Goal: Information Seeking & Learning: Compare options

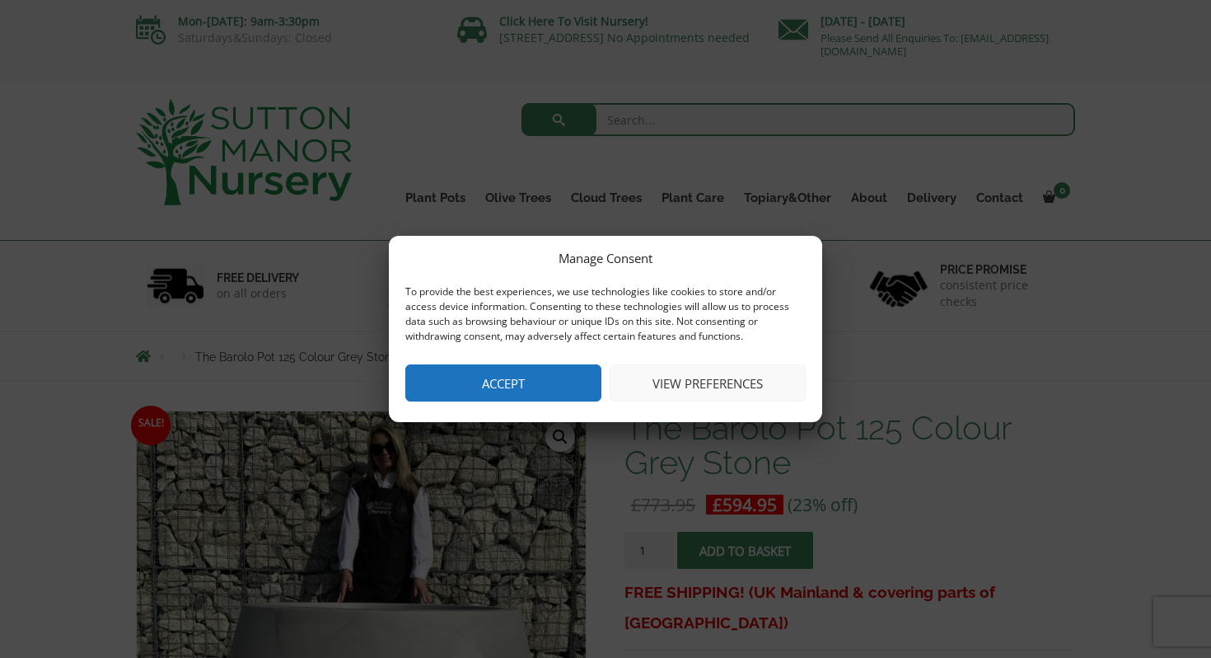
click at [542, 364] on button "Accept" at bounding box center [503, 382] width 196 height 37
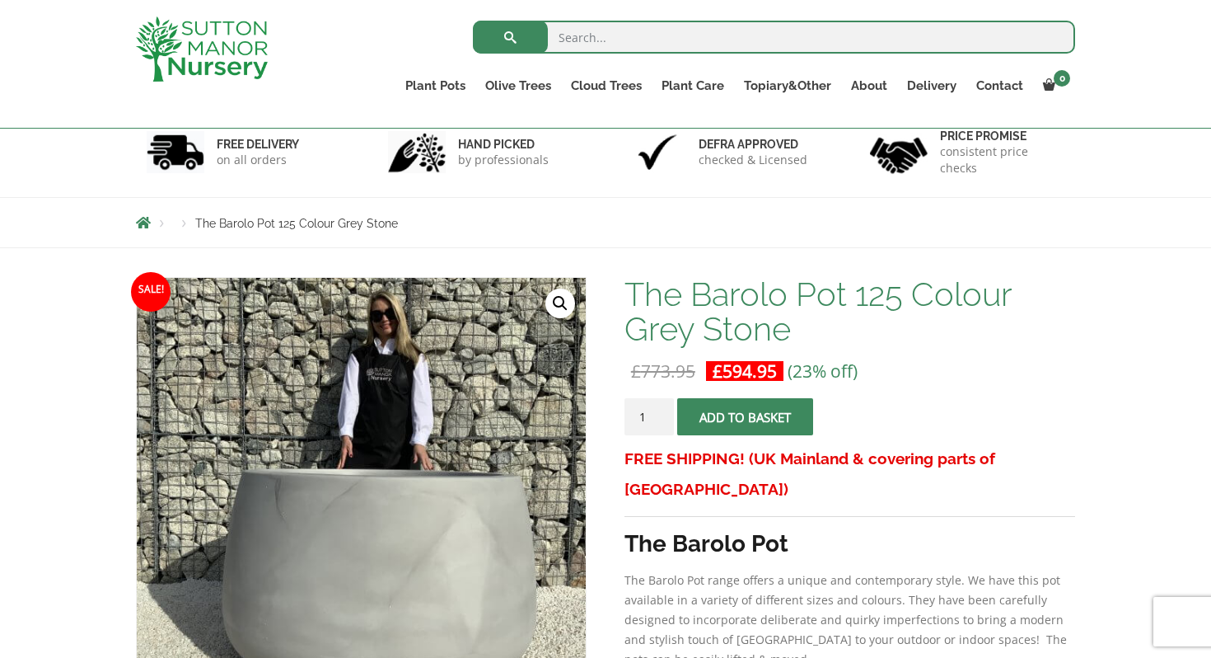
scroll to position [74, 0]
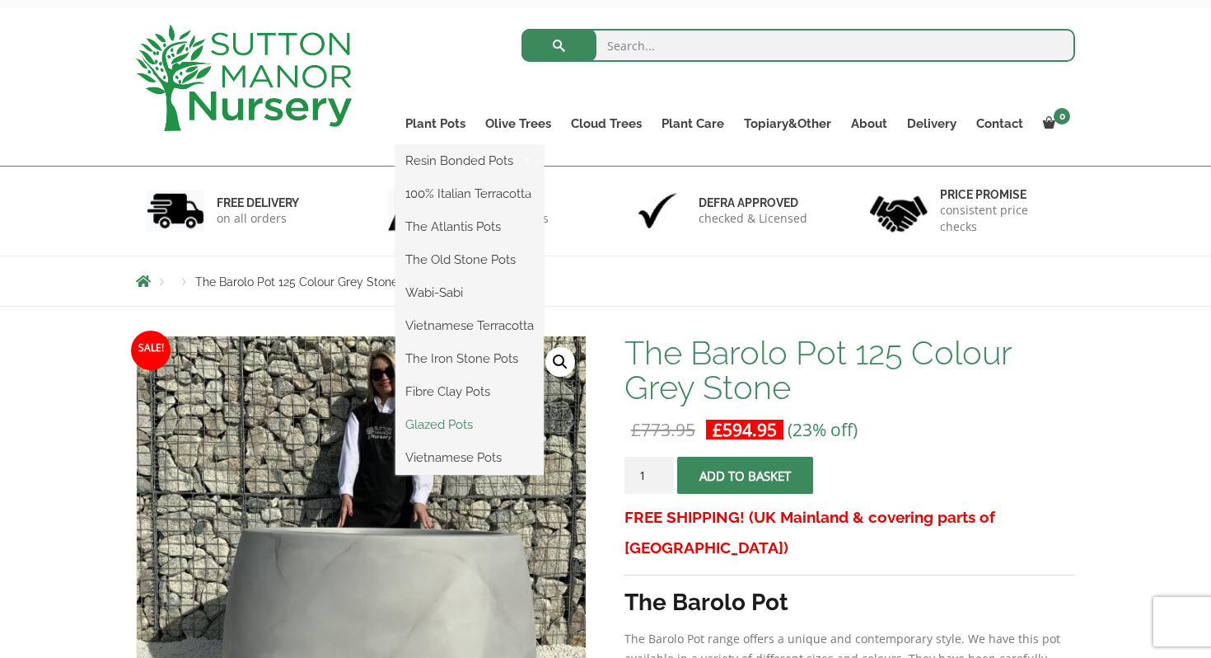
click at [444, 431] on link "Glazed Pots" at bounding box center [470, 424] width 148 height 25
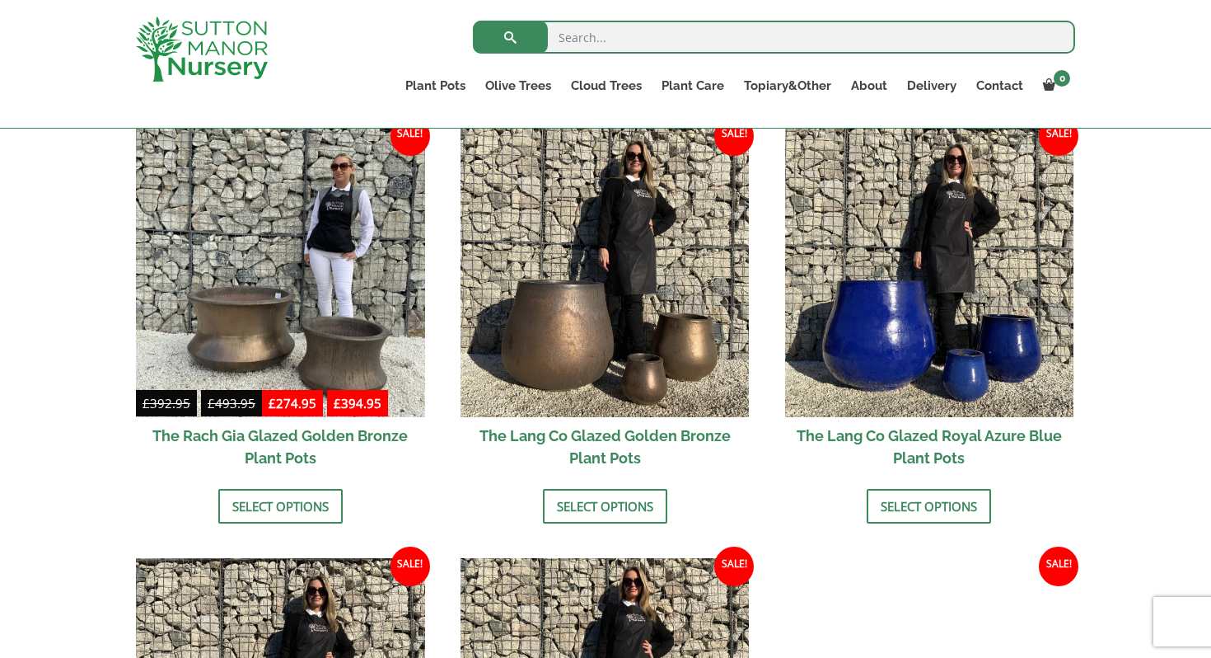
scroll to position [1266, 0]
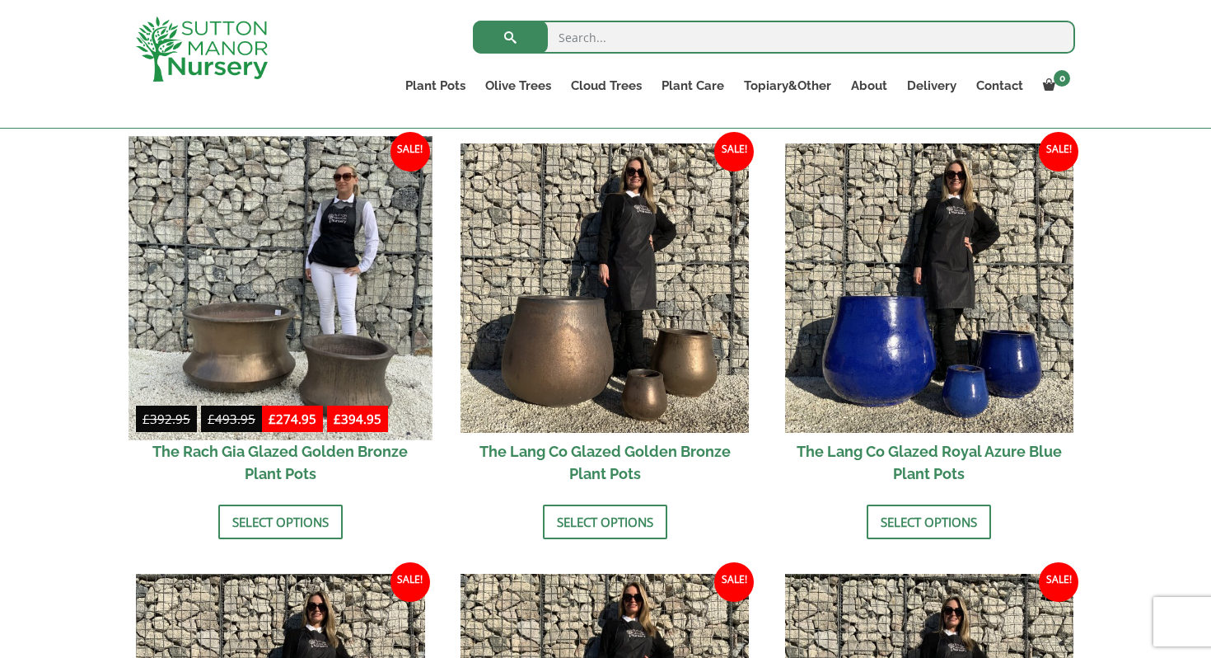
click at [386, 363] on img at bounding box center [280, 287] width 303 height 303
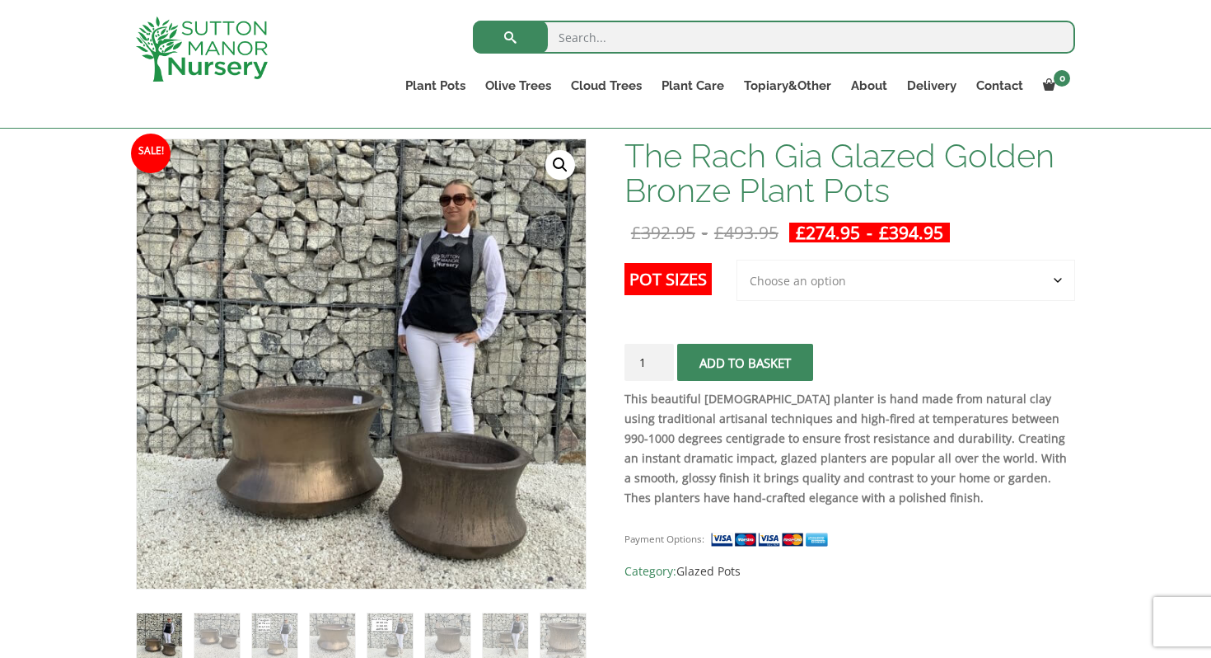
scroll to position [225, 0]
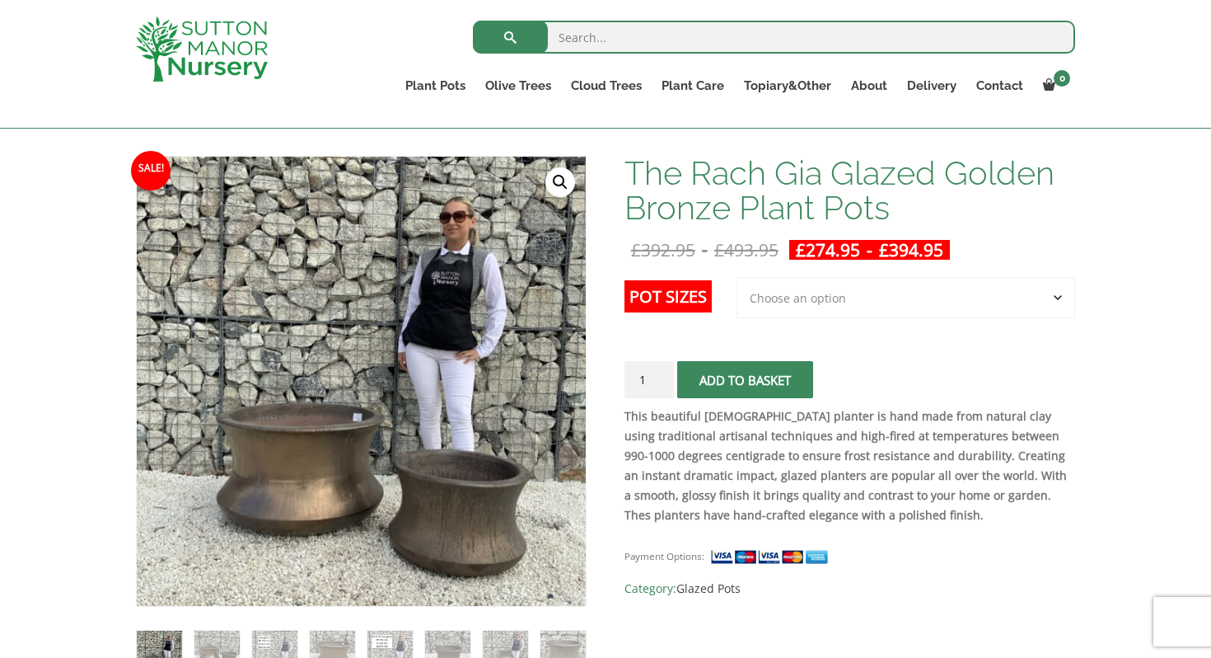
click at [817, 298] on select "Choose an option 2nd to Largest Pot In The Picture Largest pot In The Picture" at bounding box center [906, 297] width 339 height 41
click at [737, 277] on select "Choose an option 2nd to Largest Pot In The Picture Largest pot In The Picture" at bounding box center [906, 297] width 339 height 41
select select "2nd to Largest Pot In The Picture"
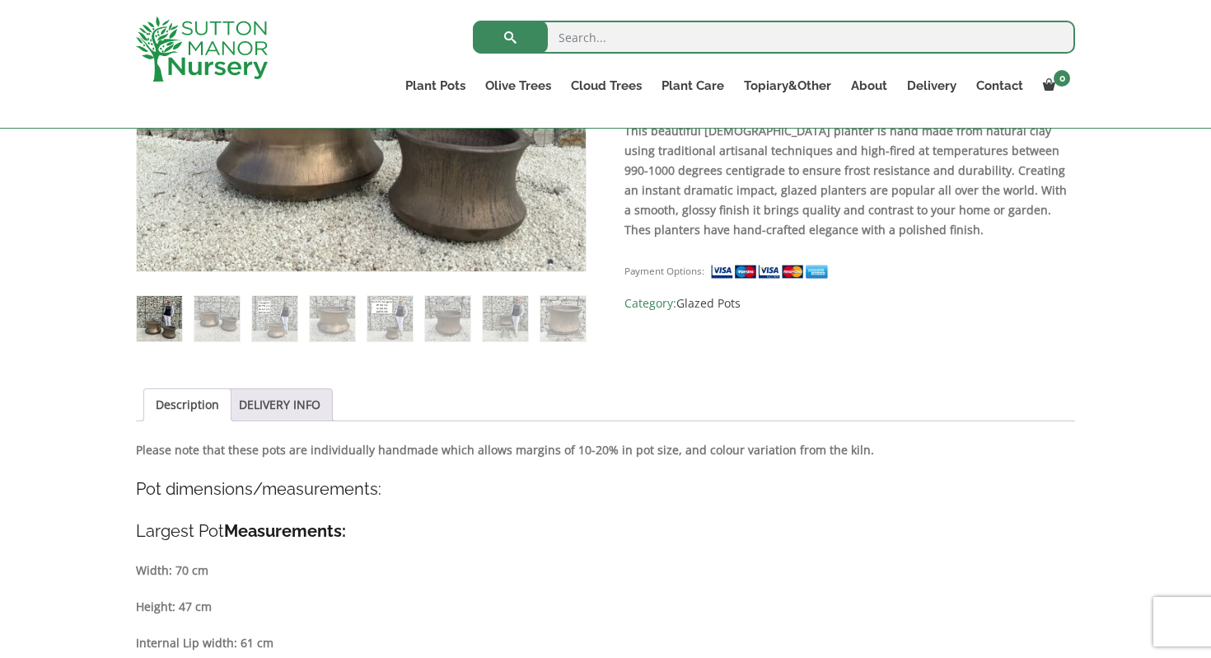
scroll to position [324, 0]
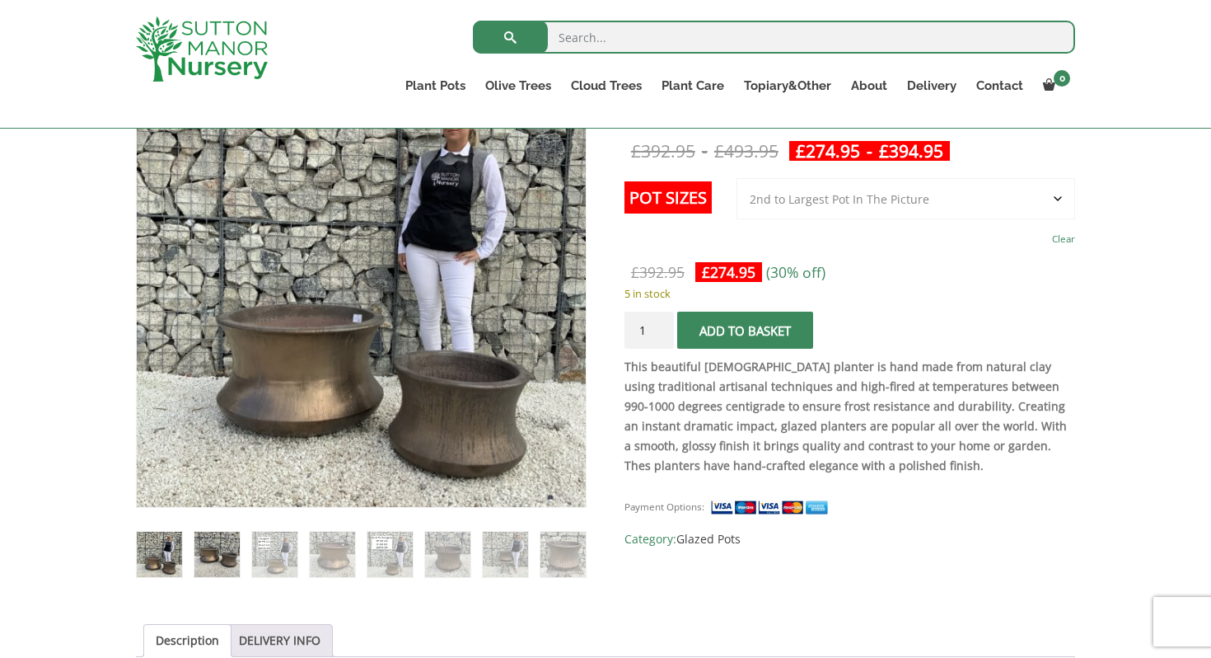
click at [208, 546] on img at bounding box center [216, 553] width 45 height 45
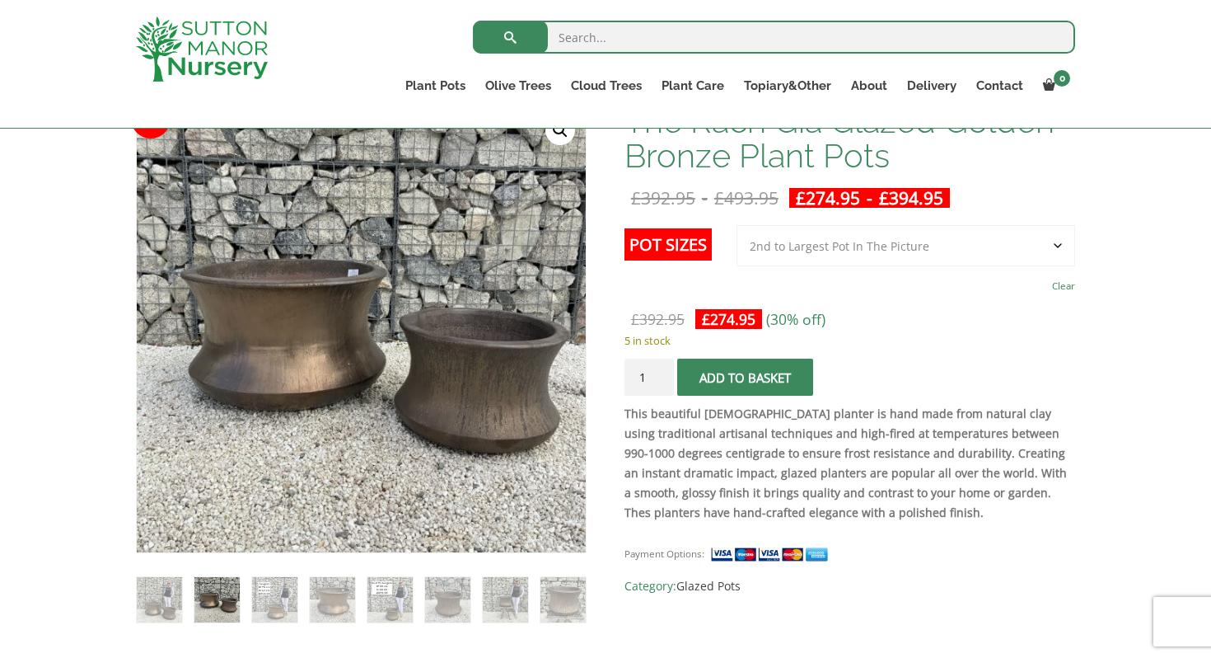
scroll to position [275, 0]
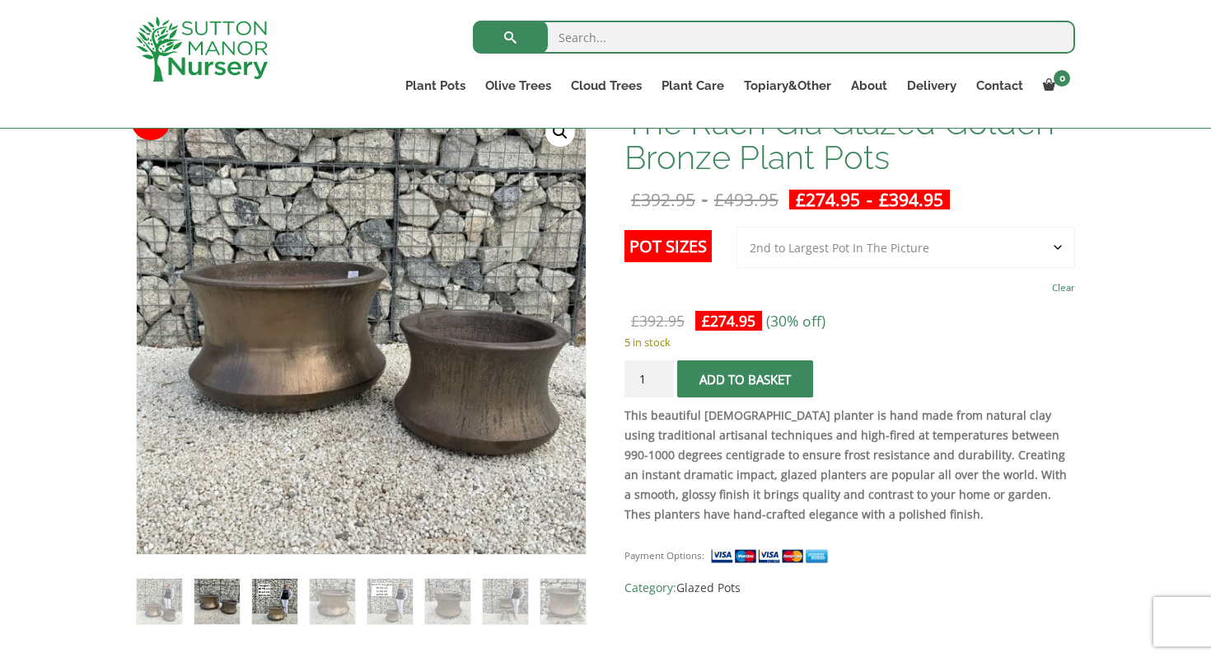
click at [272, 592] on img at bounding box center [274, 600] width 45 height 45
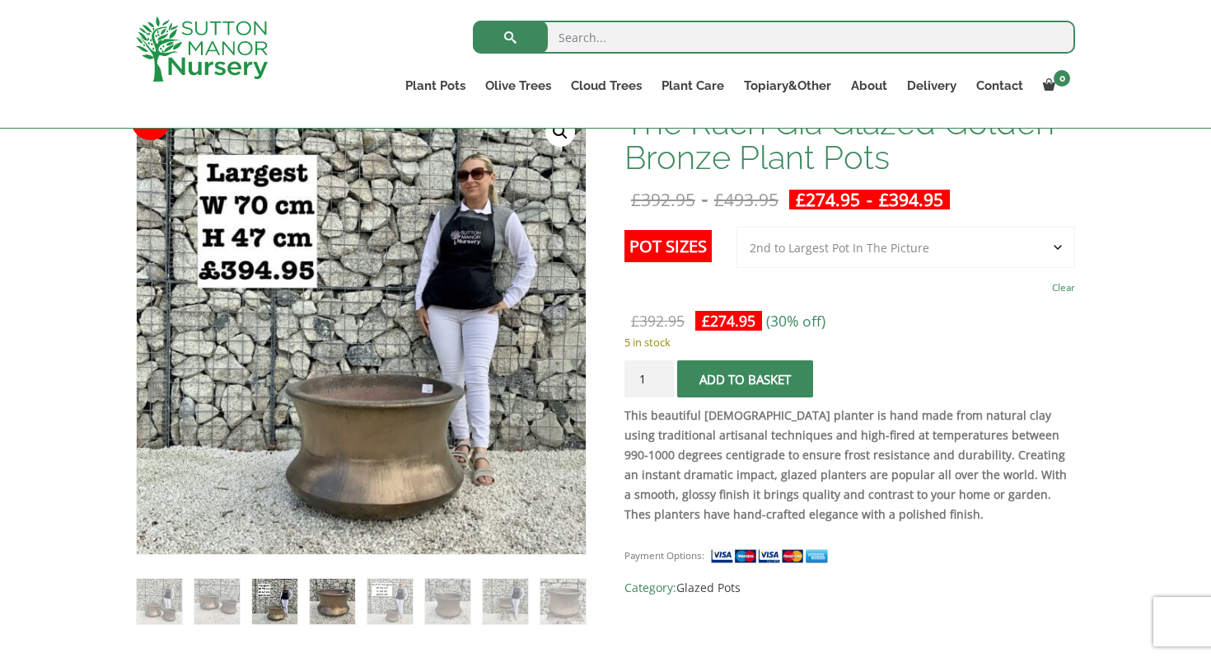
click at [324, 596] on img at bounding box center [332, 600] width 45 height 45
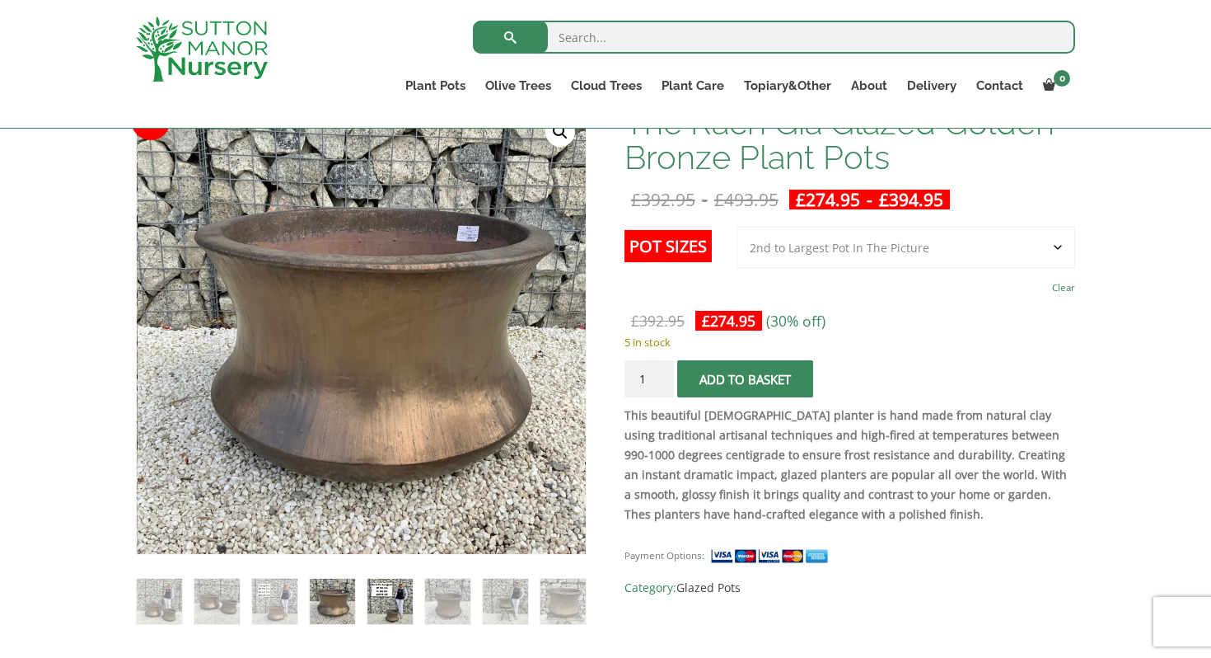
click at [384, 600] on img at bounding box center [389, 600] width 45 height 45
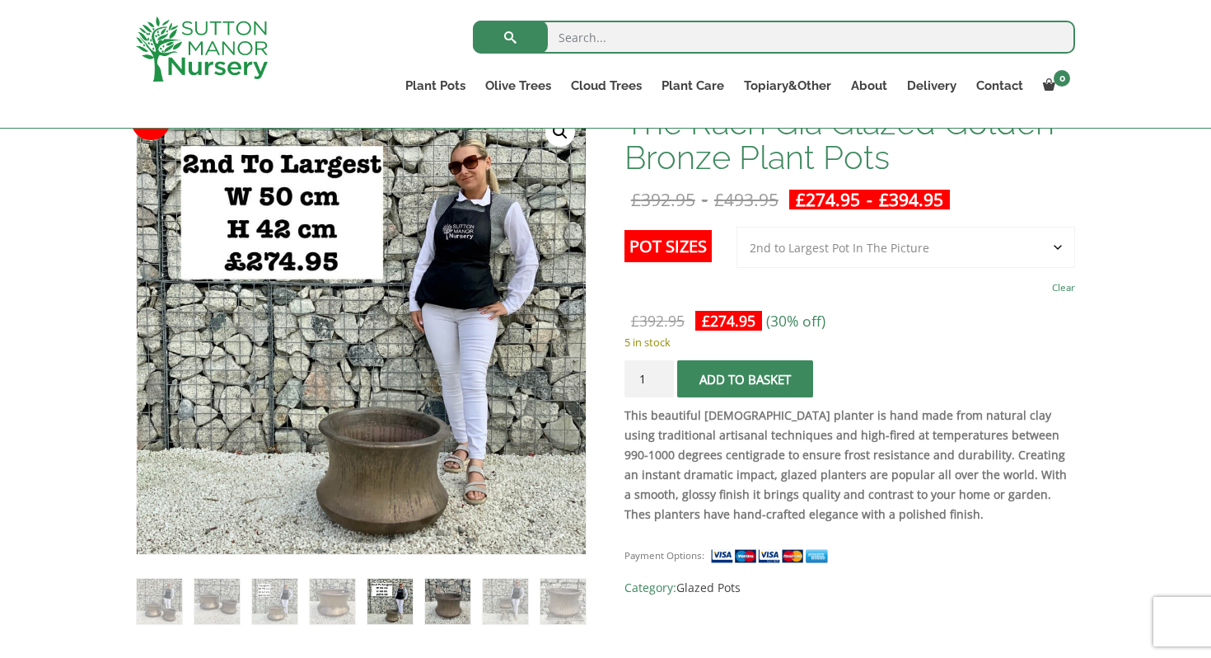
click at [441, 605] on img at bounding box center [447, 600] width 45 height 45
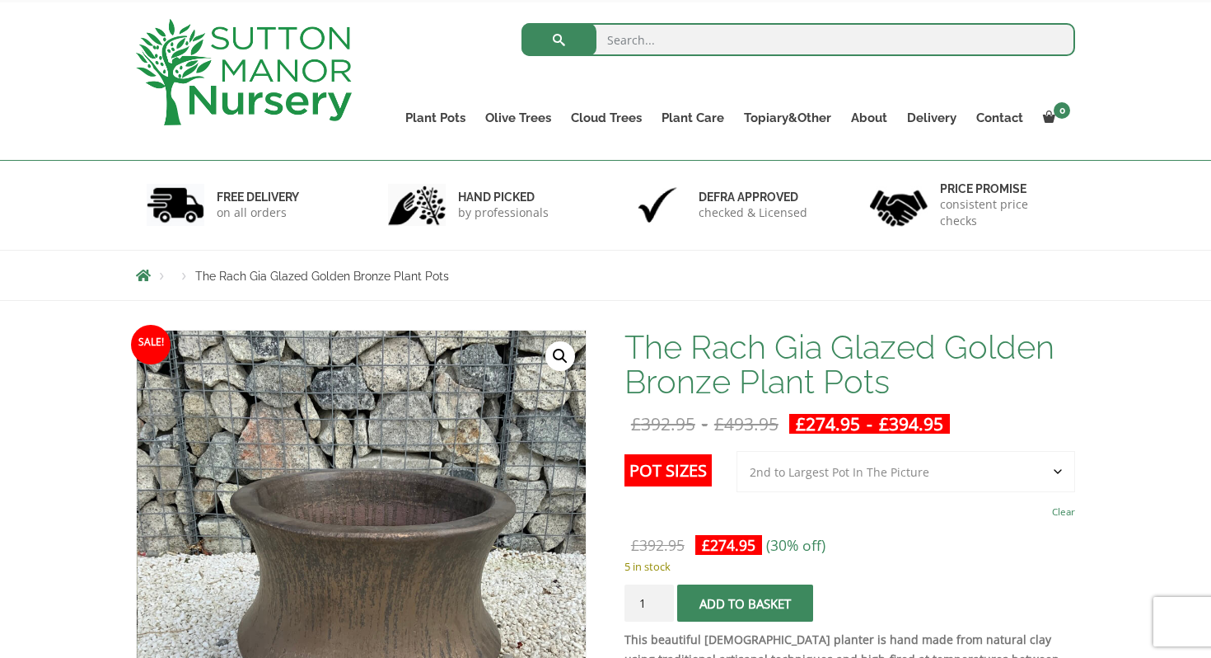
scroll to position [0, 0]
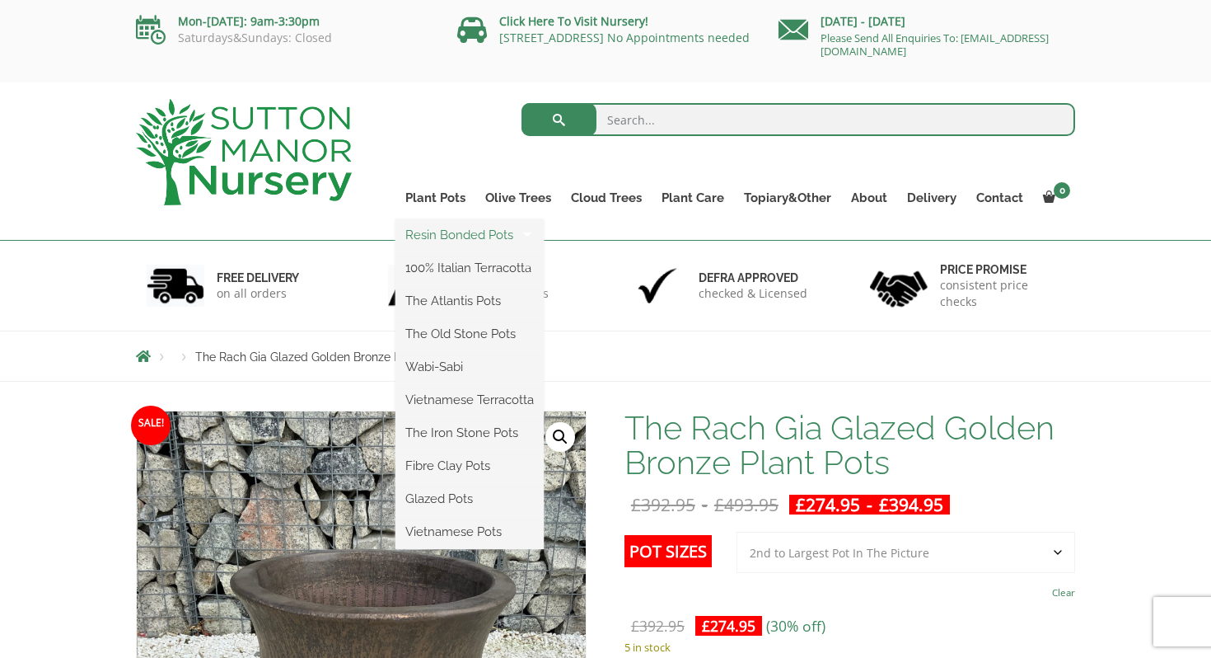
click at [446, 227] on link "Resin Bonded Pots" at bounding box center [470, 234] width 148 height 25
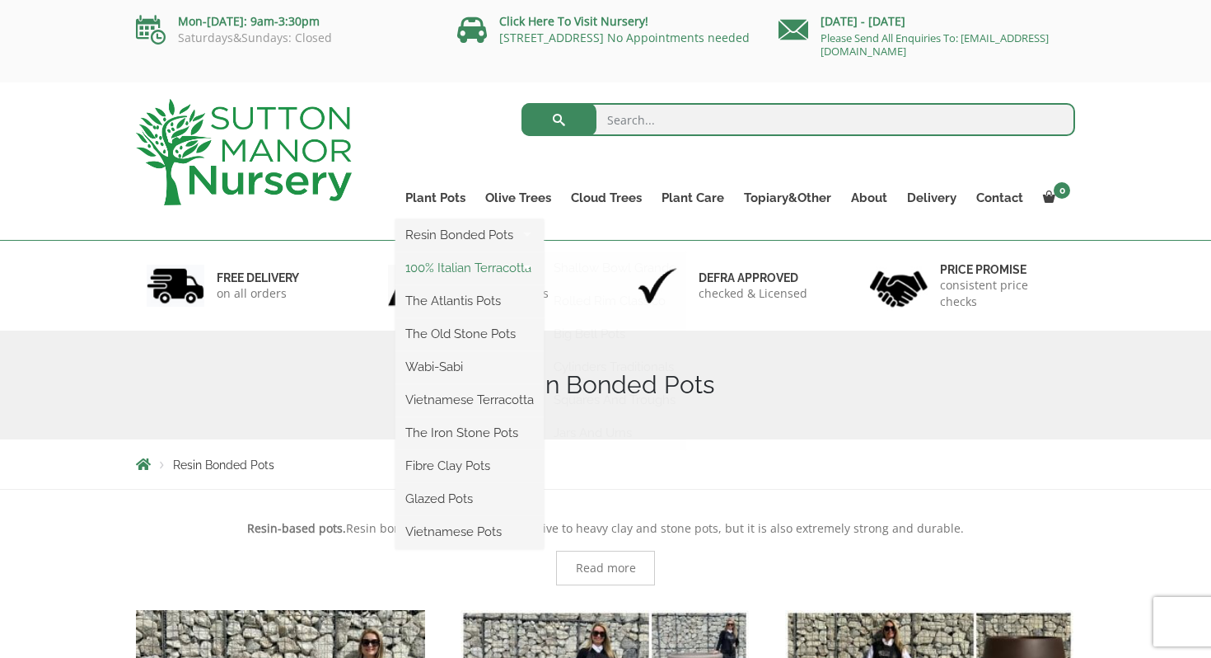
click at [442, 270] on link "100% Italian Terracotta" at bounding box center [470, 267] width 148 height 25
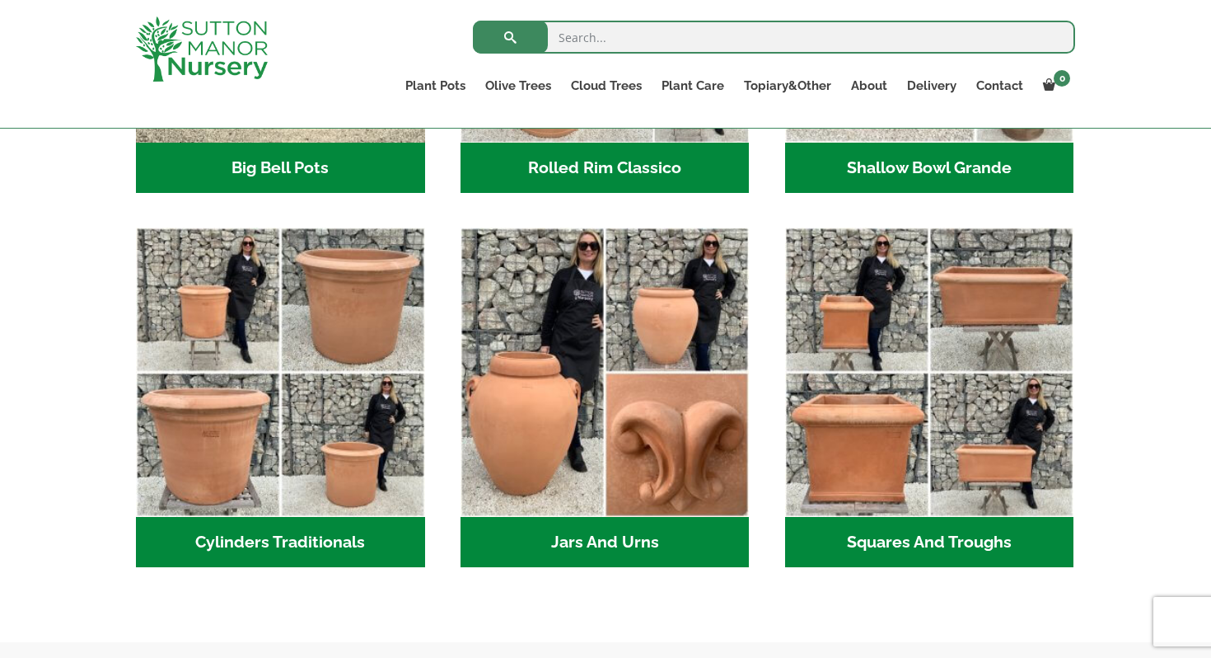
scroll to position [672, 0]
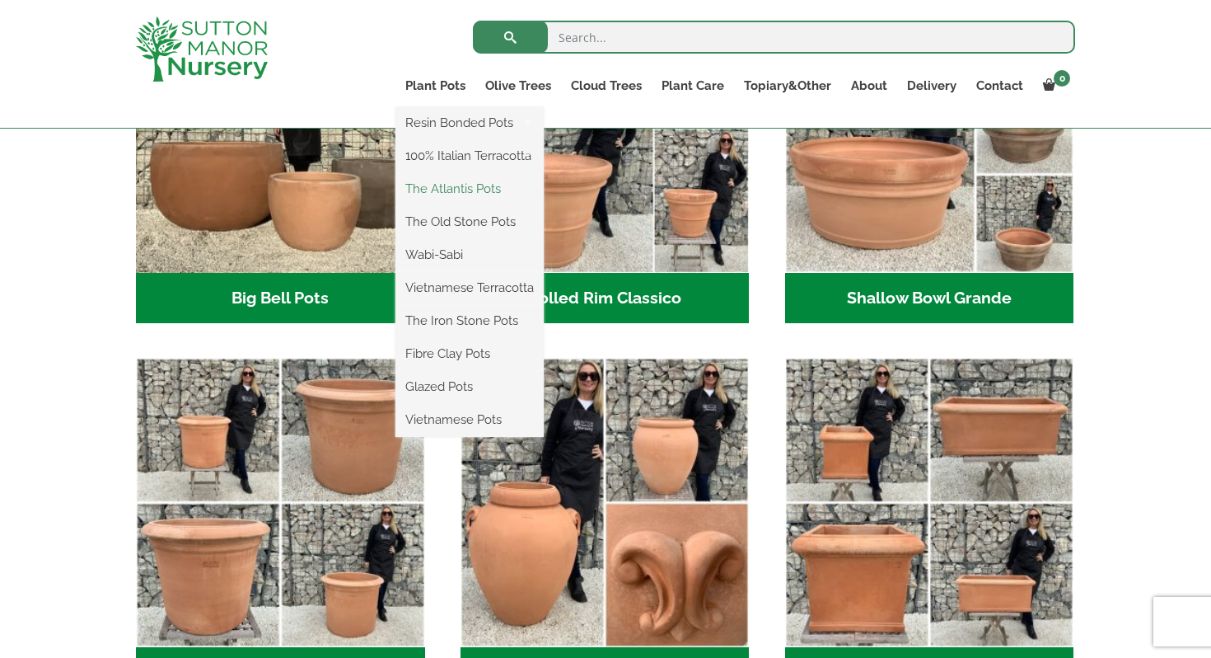
click at [451, 180] on link "The Atlantis Pots" at bounding box center [470, 188] width 148 height 25
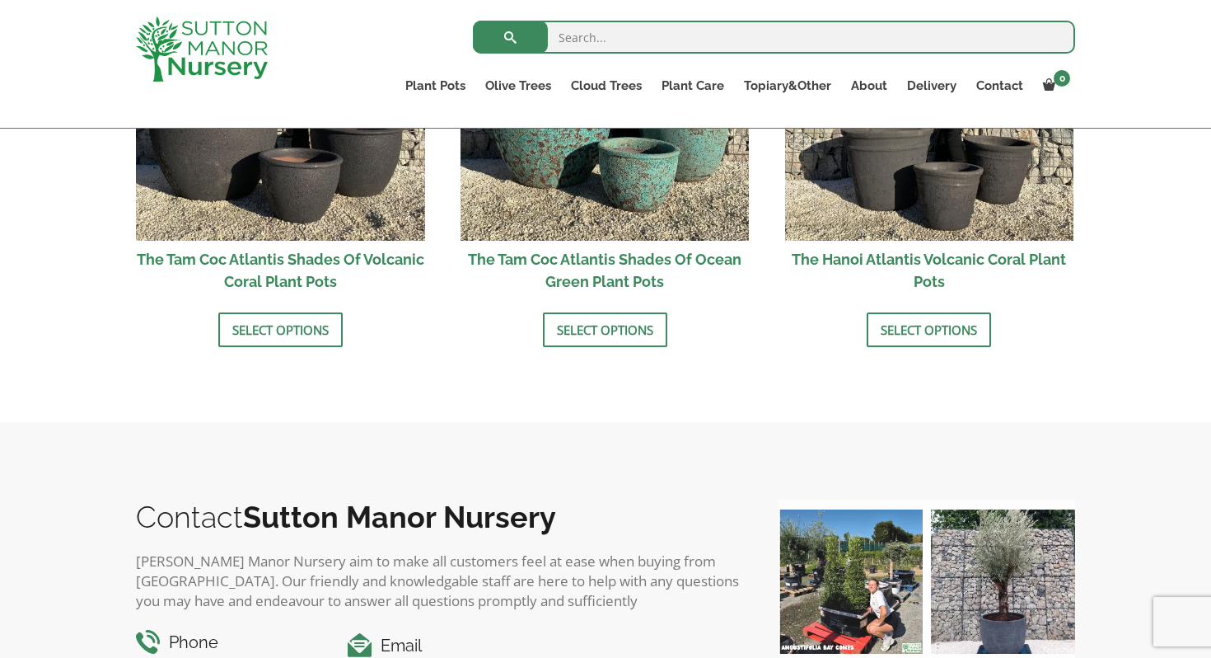
scroll to position [1664, 0]
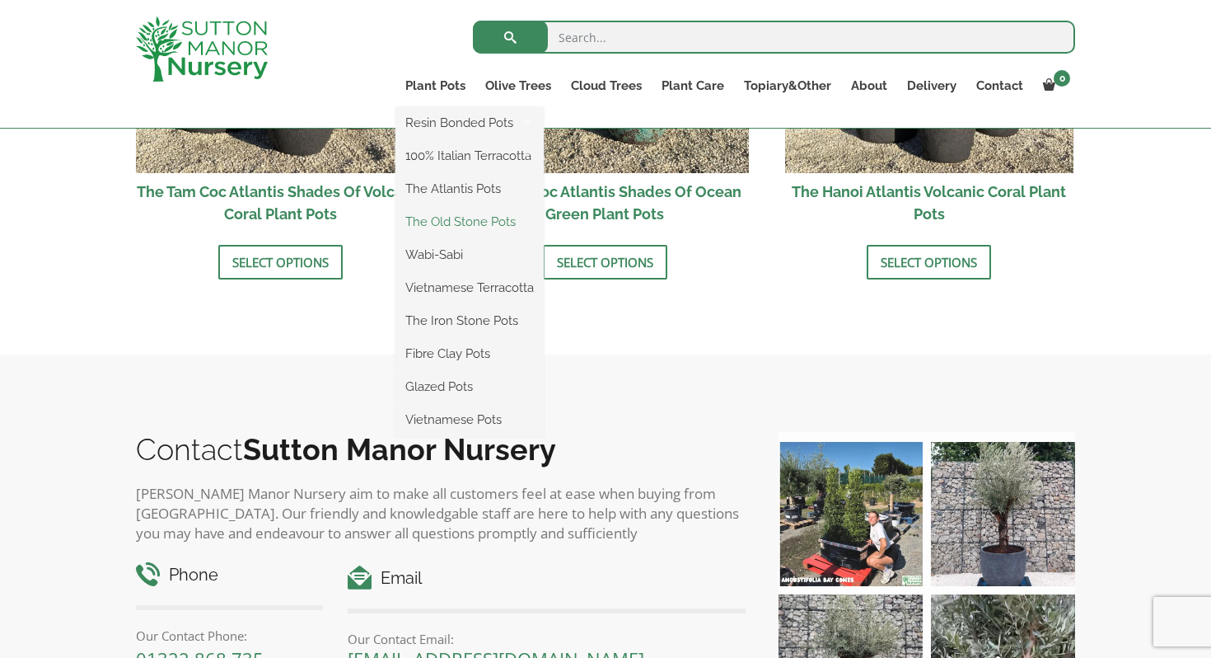
click at [439, 224] on link "The Old Stone Pots" at bounding box center [470, 221] width 148 height 25
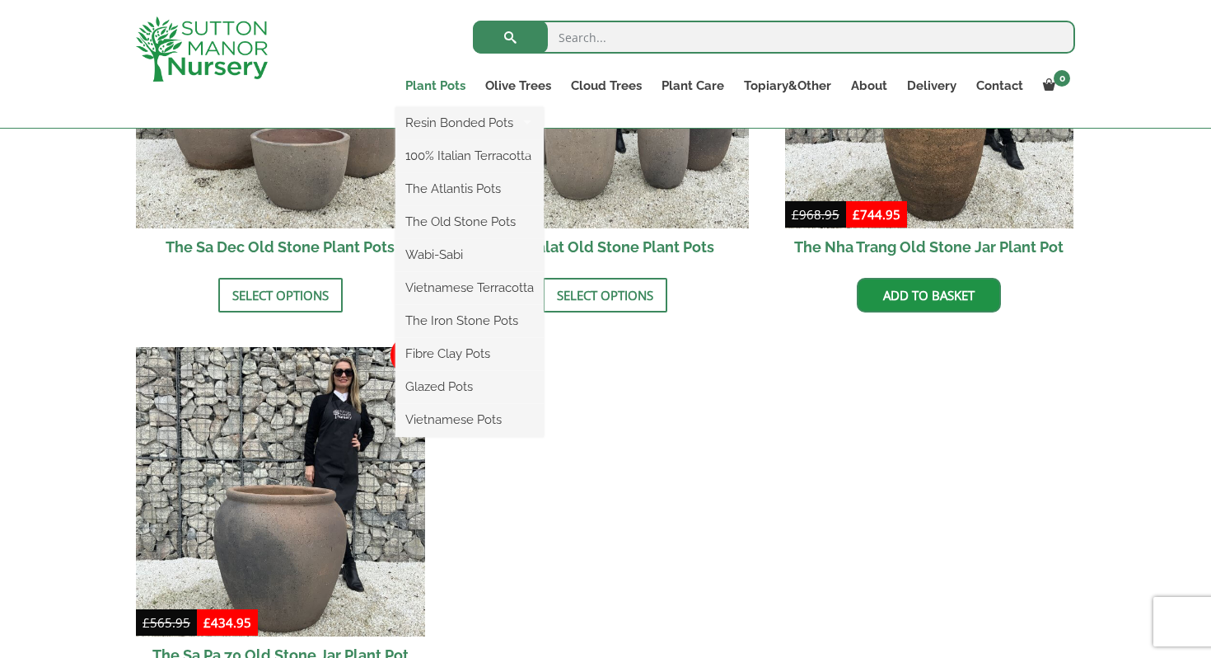
scroll to position [1273, 0]
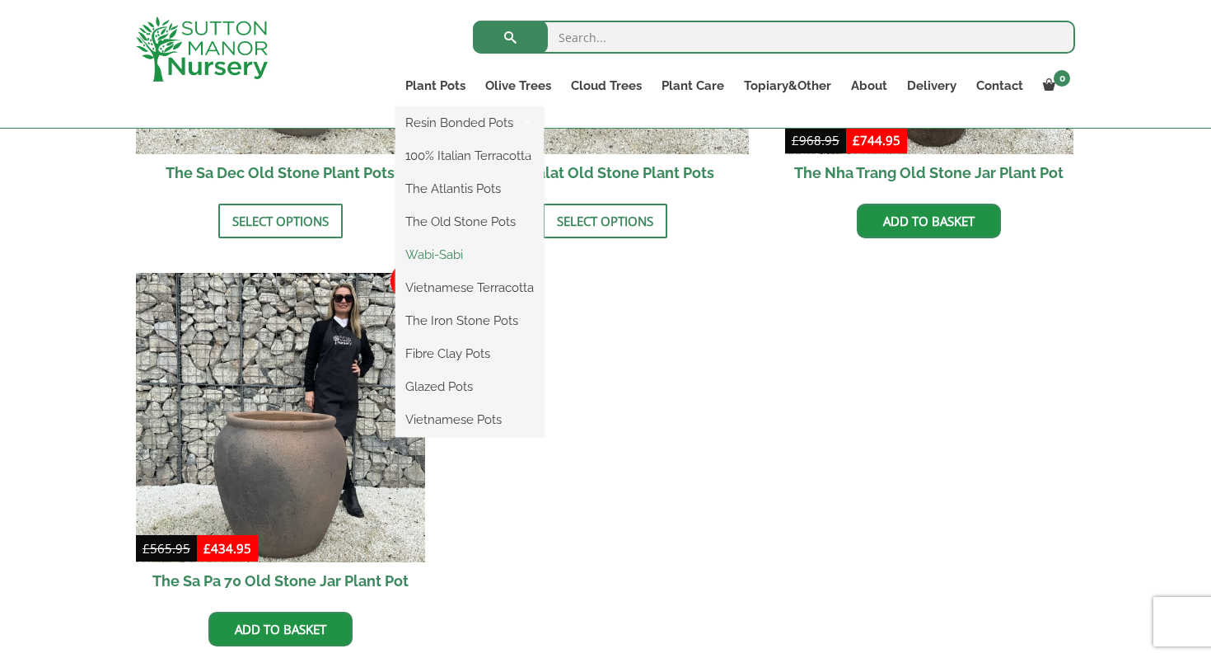
click at [464, 257] on link "Wabi-Sabi" at bounding box center [470, 254] width 148 height 25
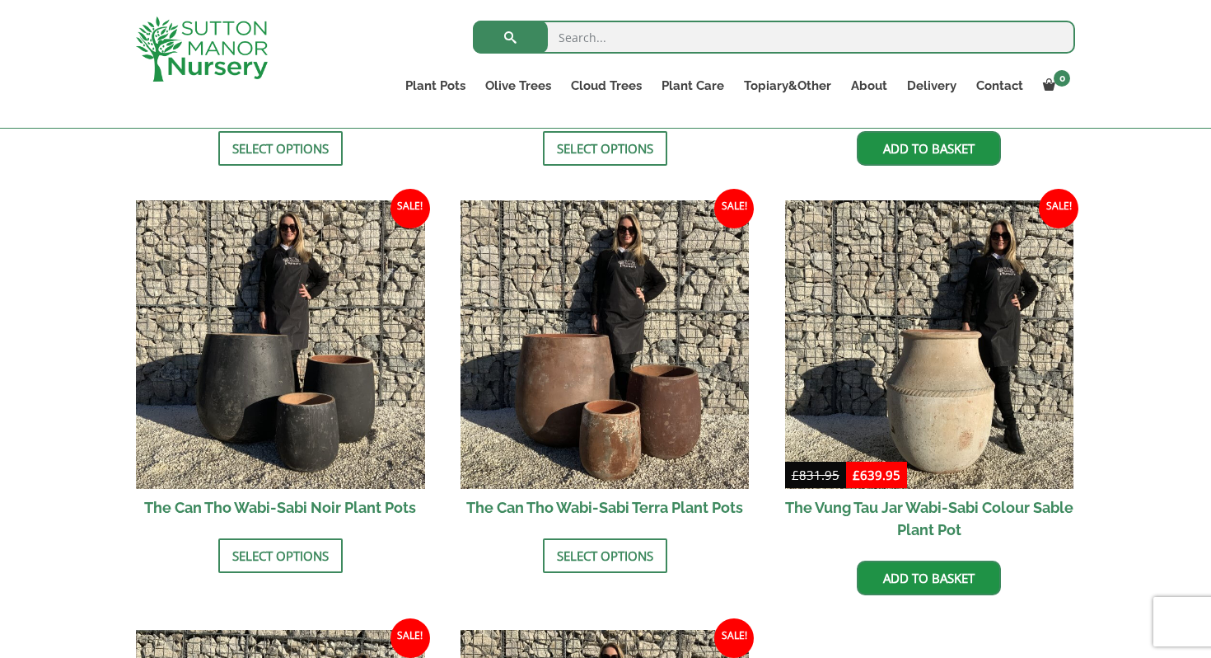
scroll to position [2008, 0]
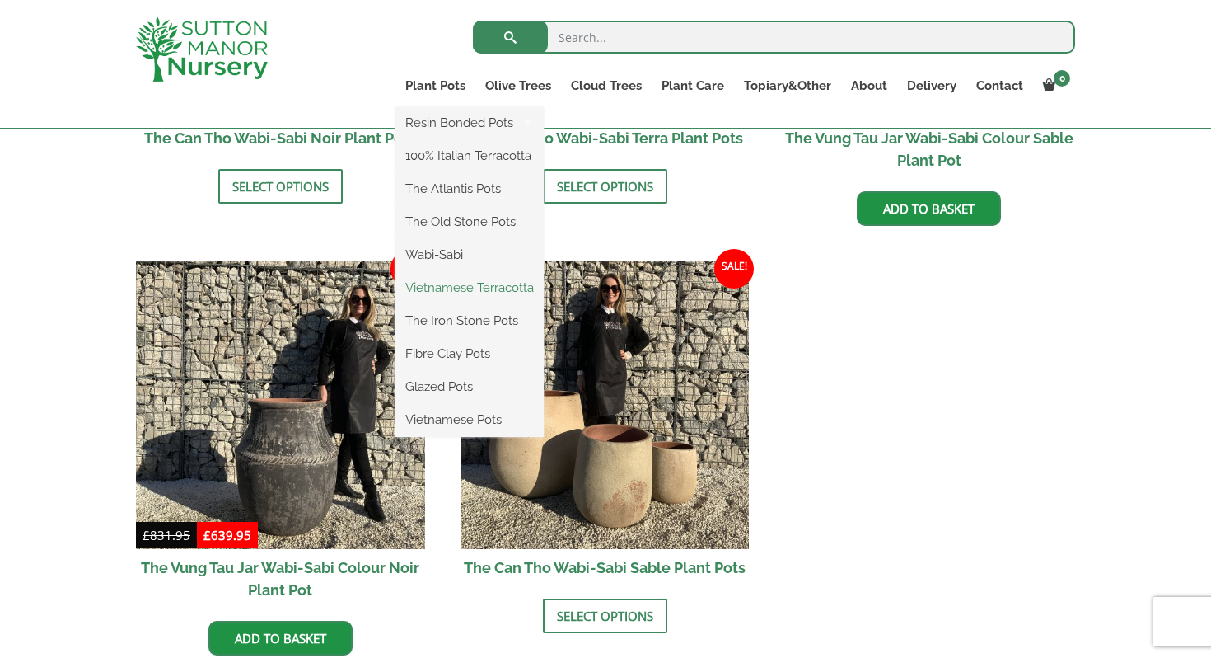
click at [454, 288] on link "Vietnamese Terracotta" at bounding box center [470, 287] width 148 height 25
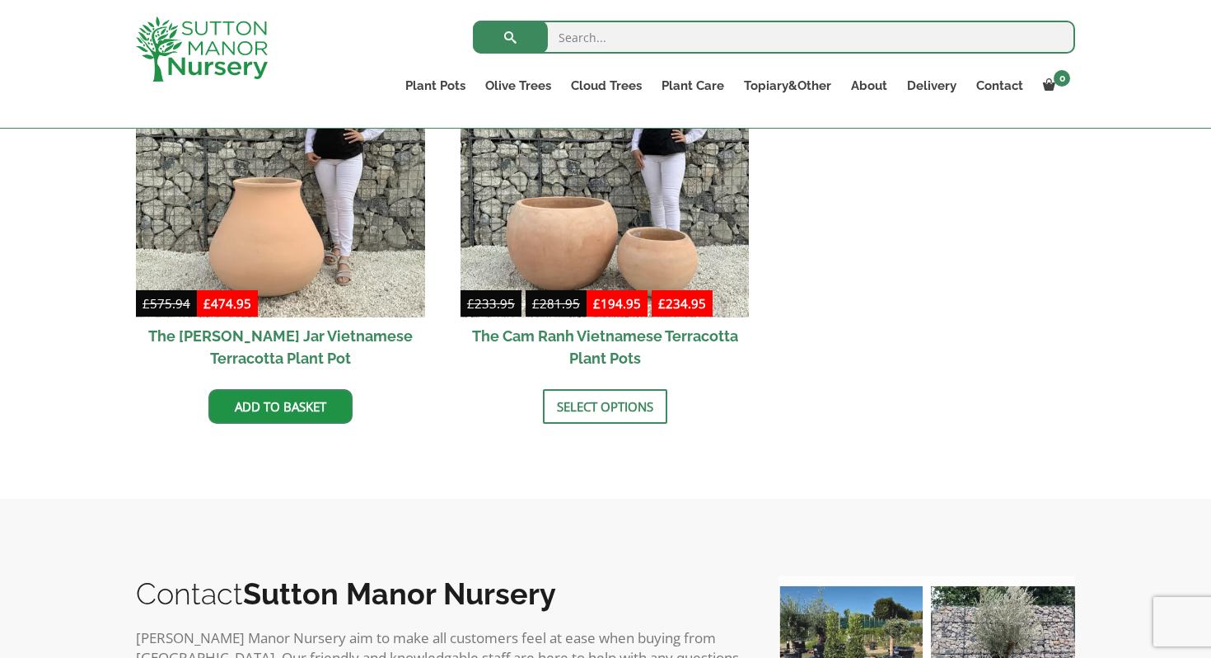
scroll to position [959, 0]
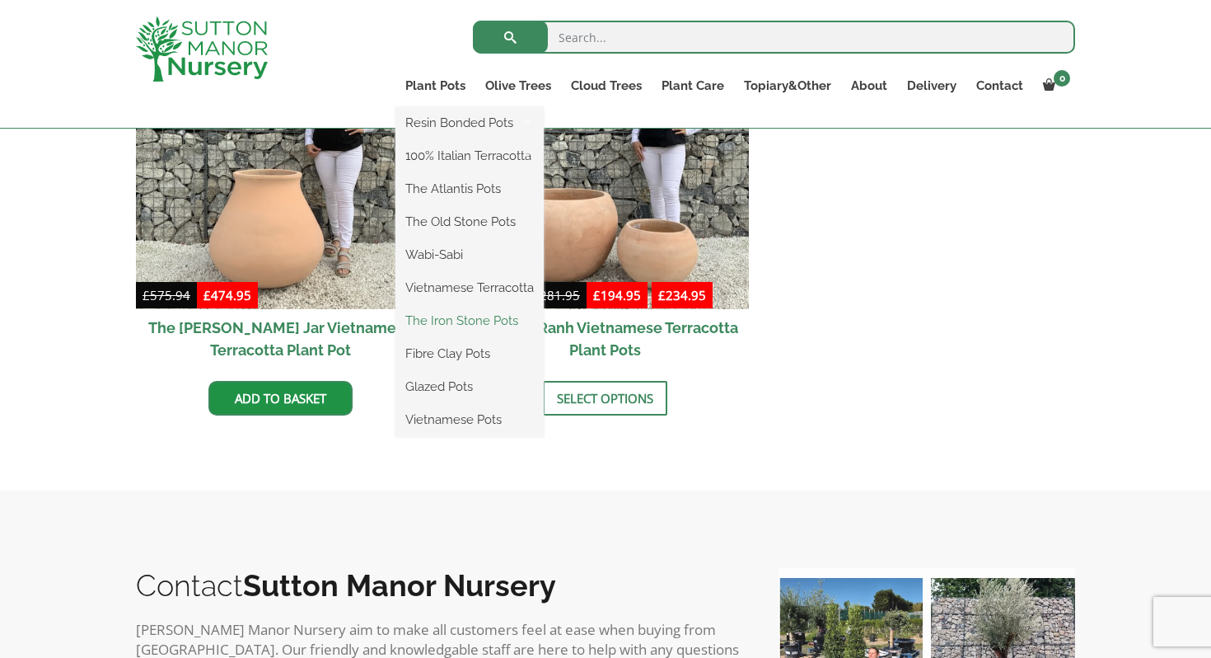
click at [460, 316] on link "The Iron Stone Pots" at bounding box center [470, 320] width 148 height 25
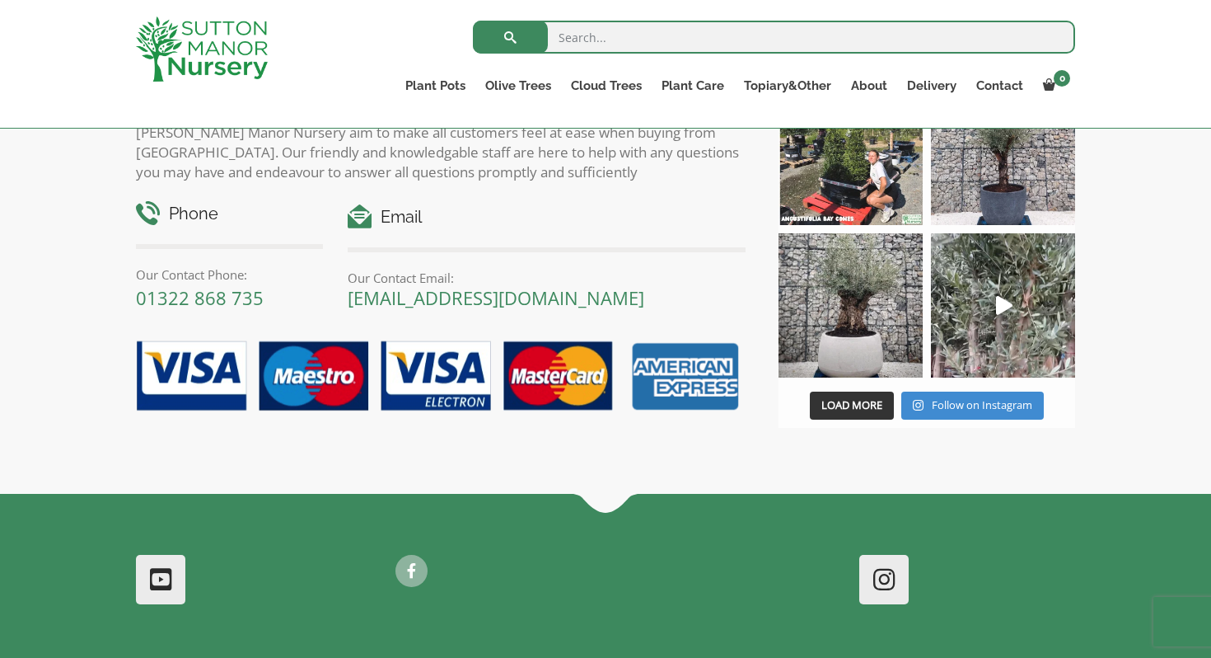
scroll to position [1619, 0]
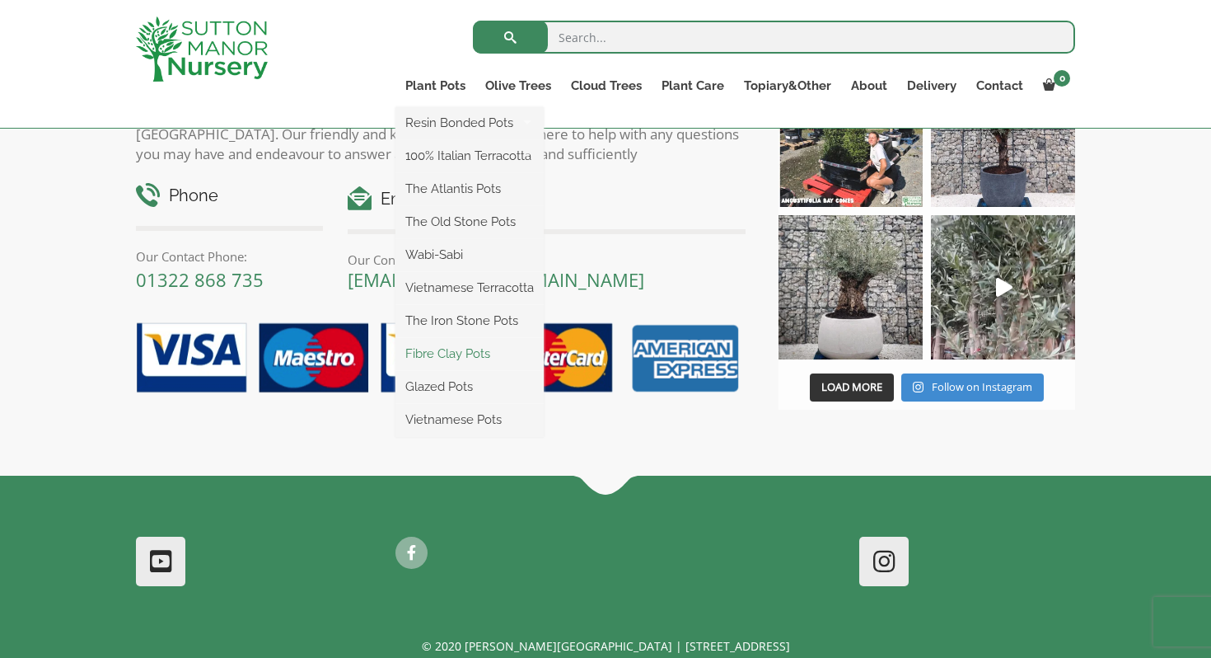
click at [445, 351] on link "Fibre Clay Pots" at bounding box center [470, 353] width 148 height 25
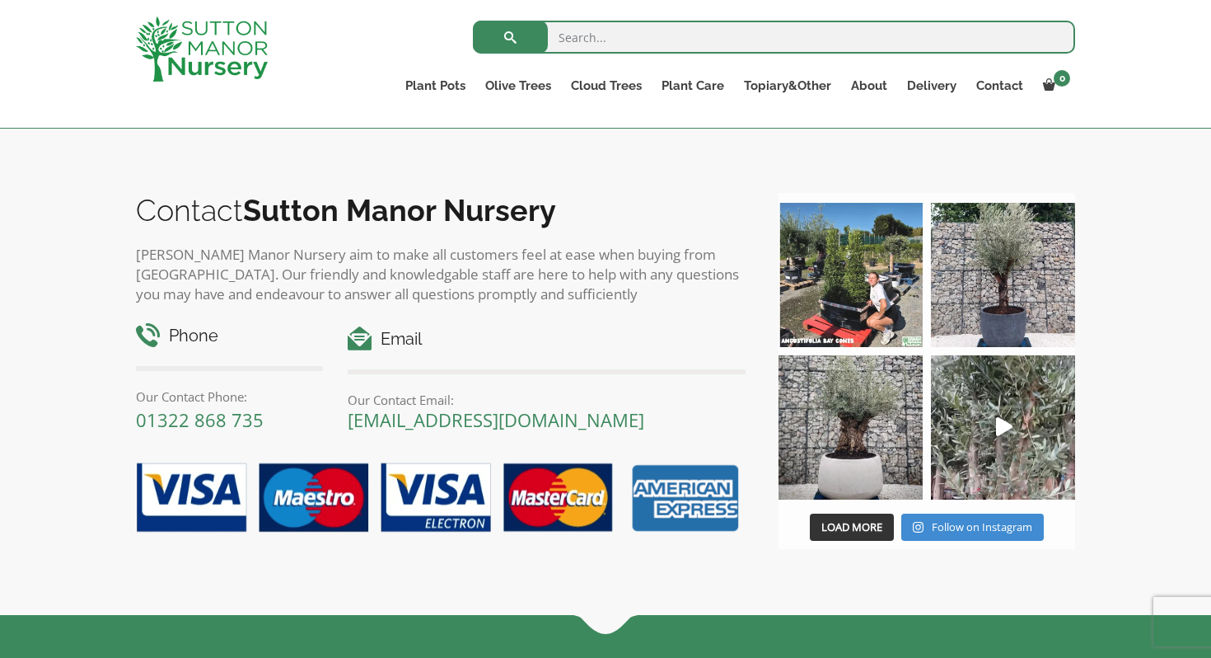
scroll to position [417, 0]
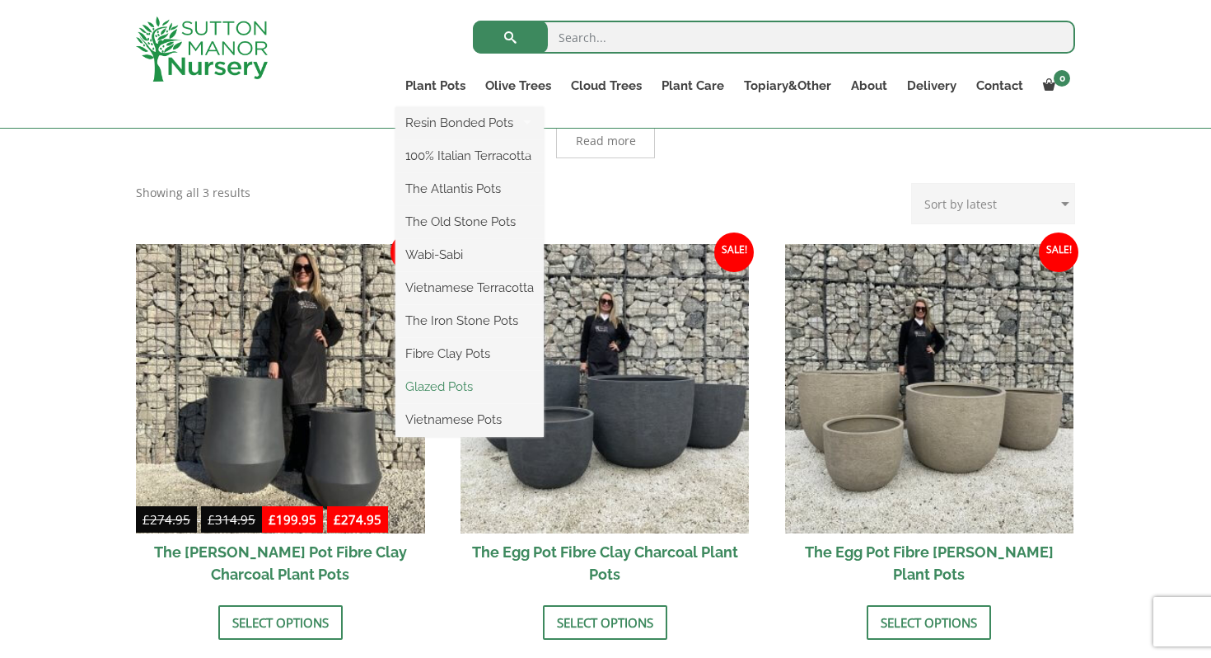
click at [450, 387] on link "Glazed Pots" at bounding box center [470, 386] width 148 height 25
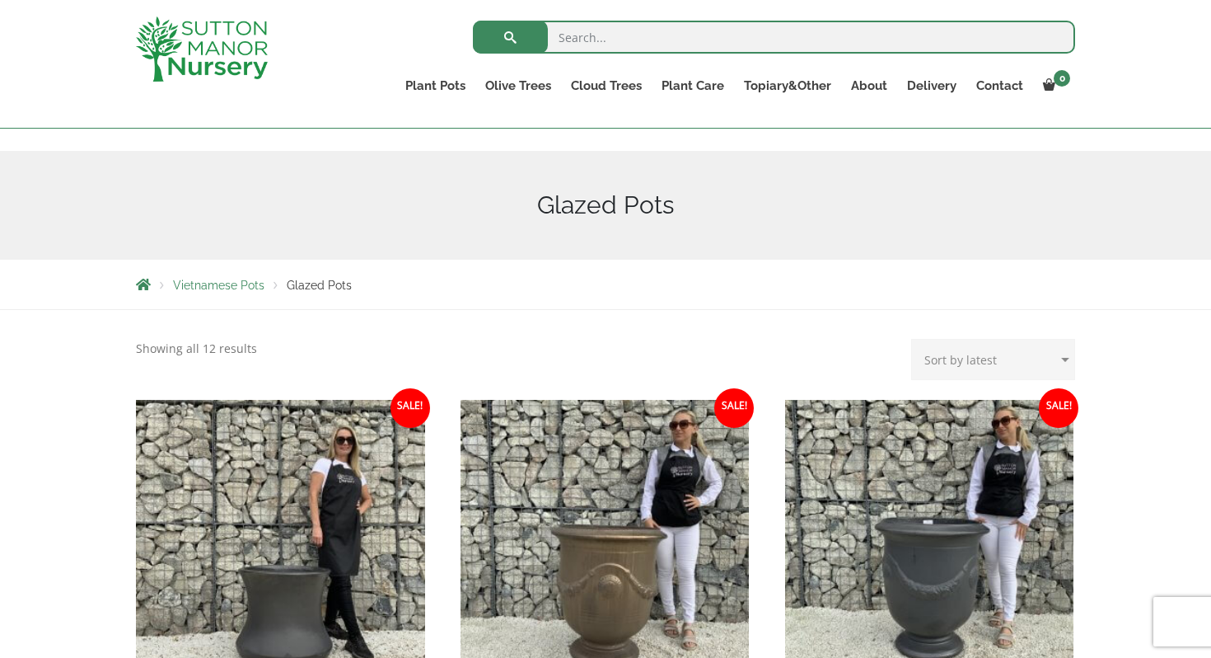
scroll to position [545, 0]
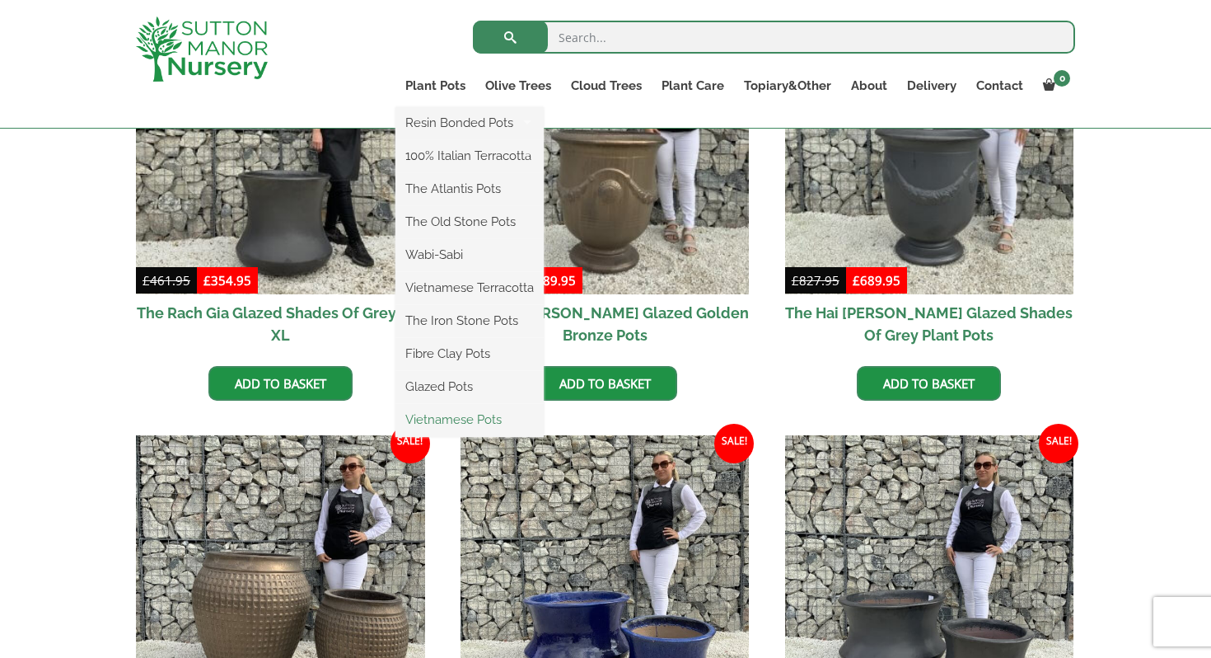
click at [444, 412] on link "Vietnamese Pots" at bounding box center [470, 419] width 148 height 25
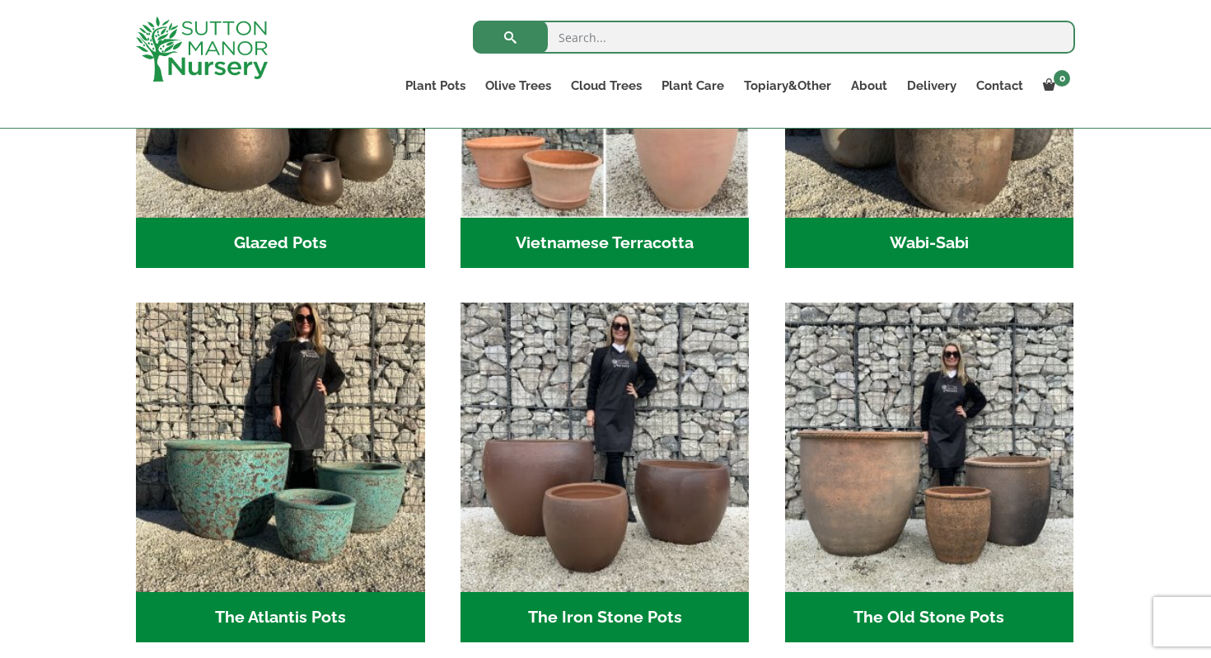
scroll to position [552, 0]
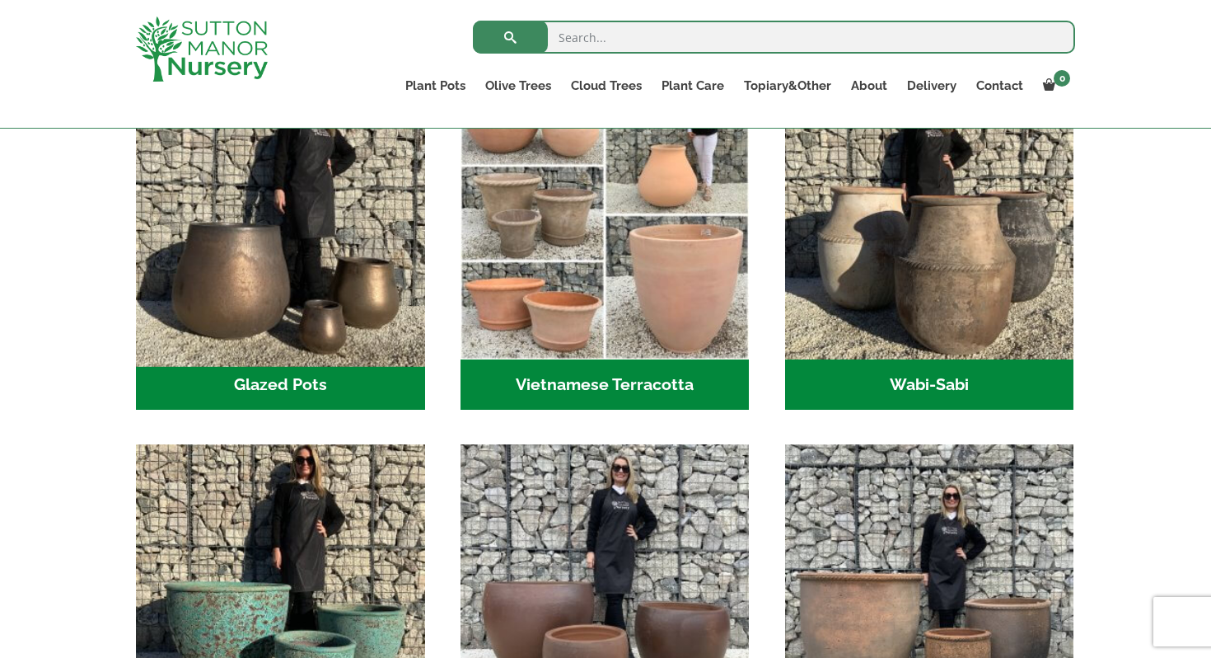
click at [317, 330] on img "Visit product category Glazed Pots" at bounding box center [280, 214] width 303 height 303
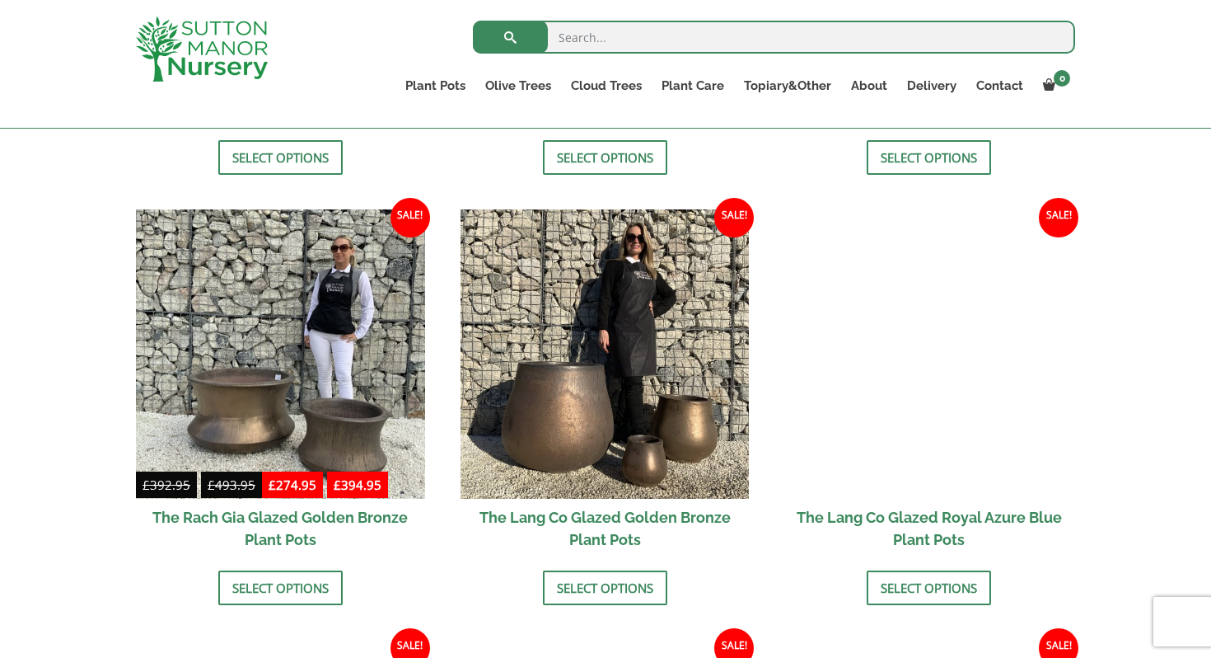
scroll to position [1168, 0]
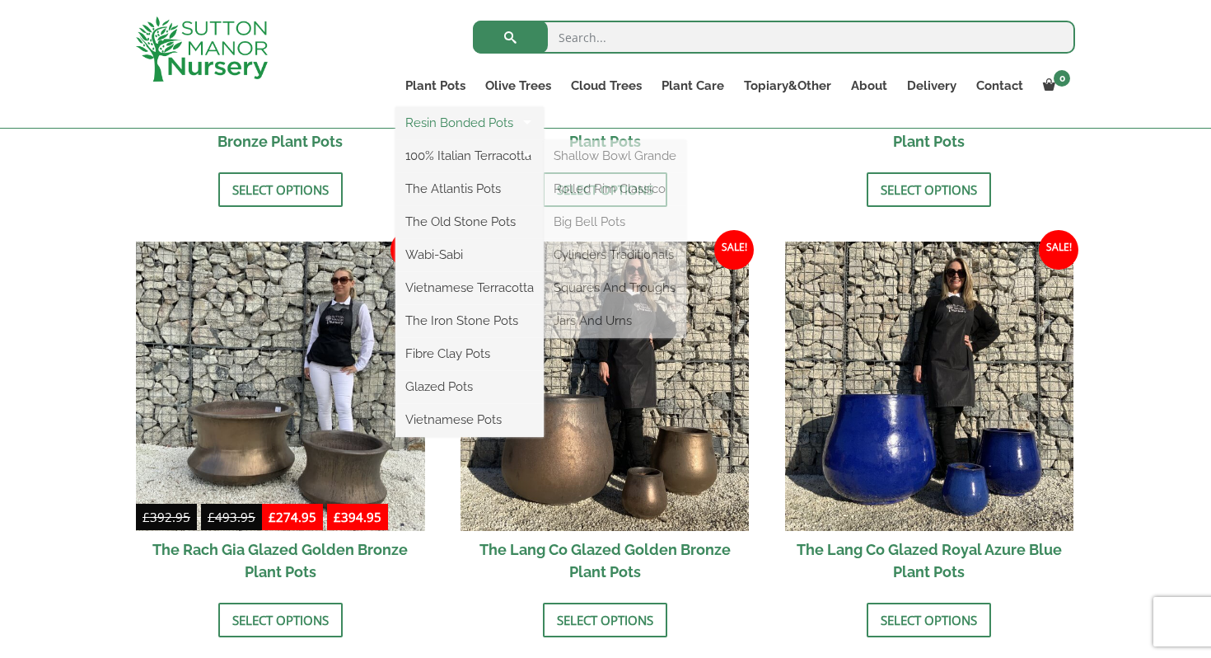
click at [439, 119] on link "Resin Bonded Pots" at bounding box center [470, 122] width 148 height 25
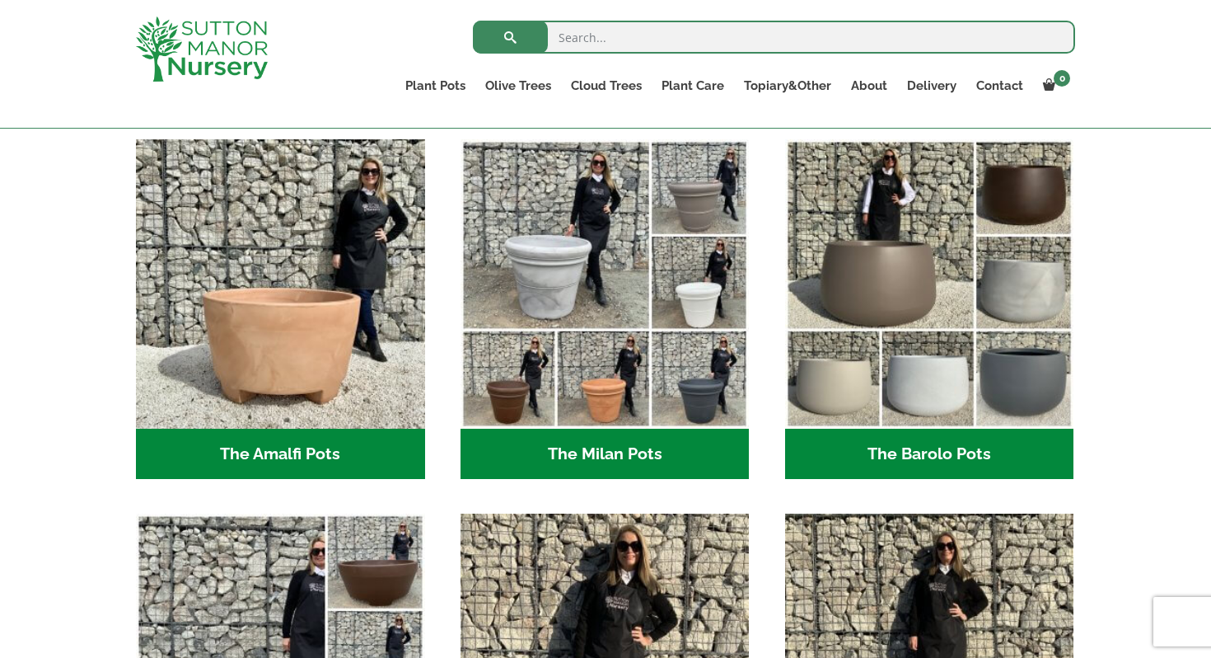
scroll to position [455, 0]
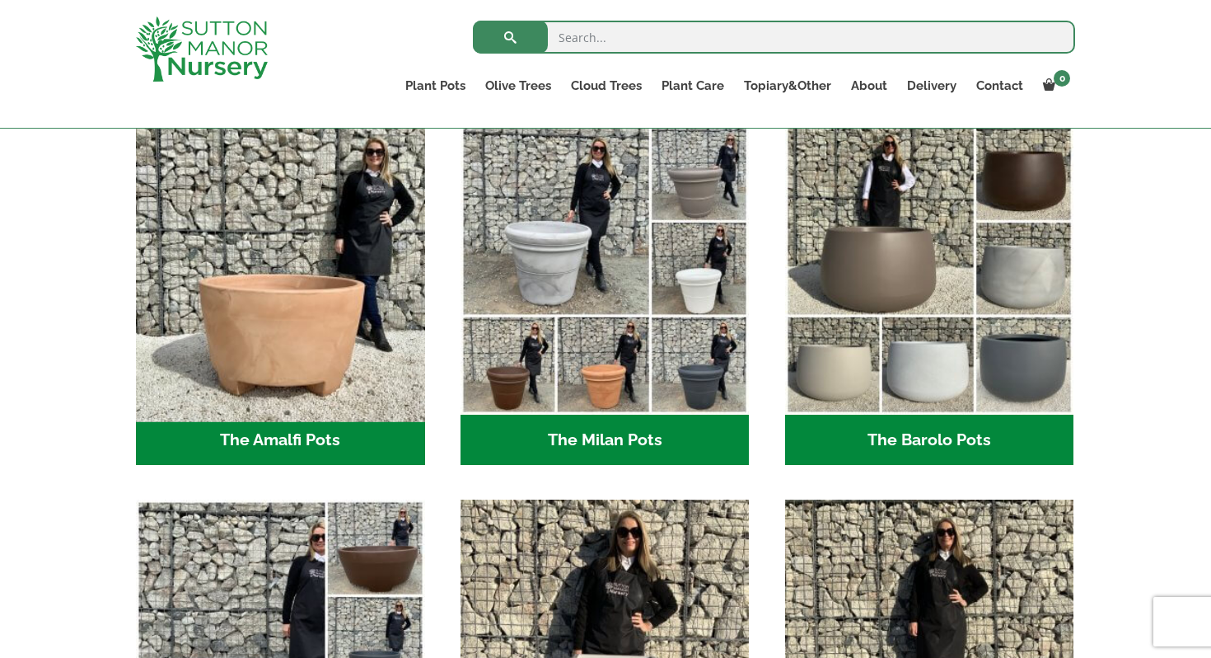
click at [330, 355] on img "Visit product category The Amalfi Pots" at bounding box center [280, 269] width 303 height 303
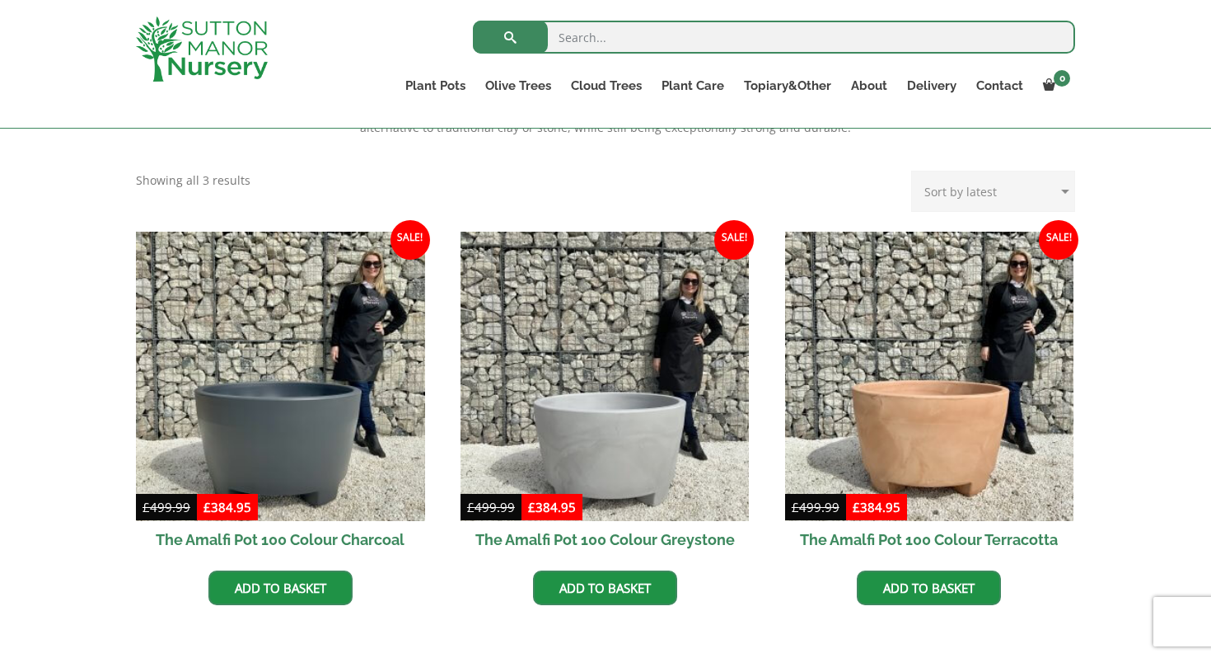
scroll to position [323, 0]
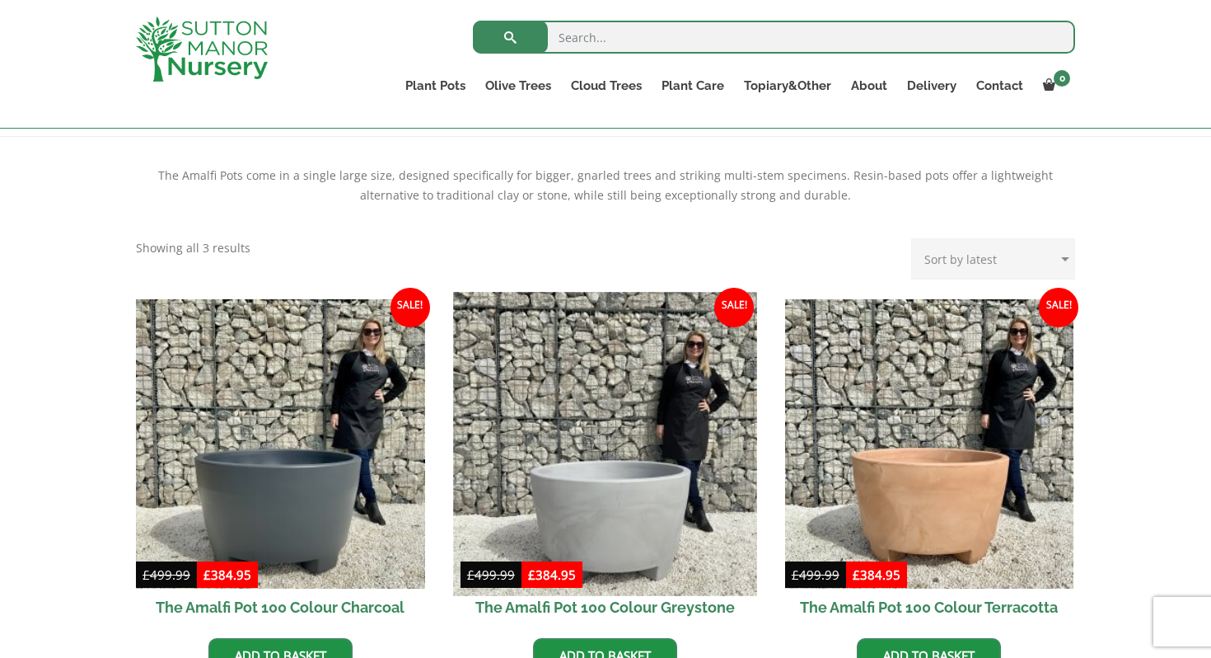
click at [639, 479] on img at bounding box center [604, 443] width 303 height 303
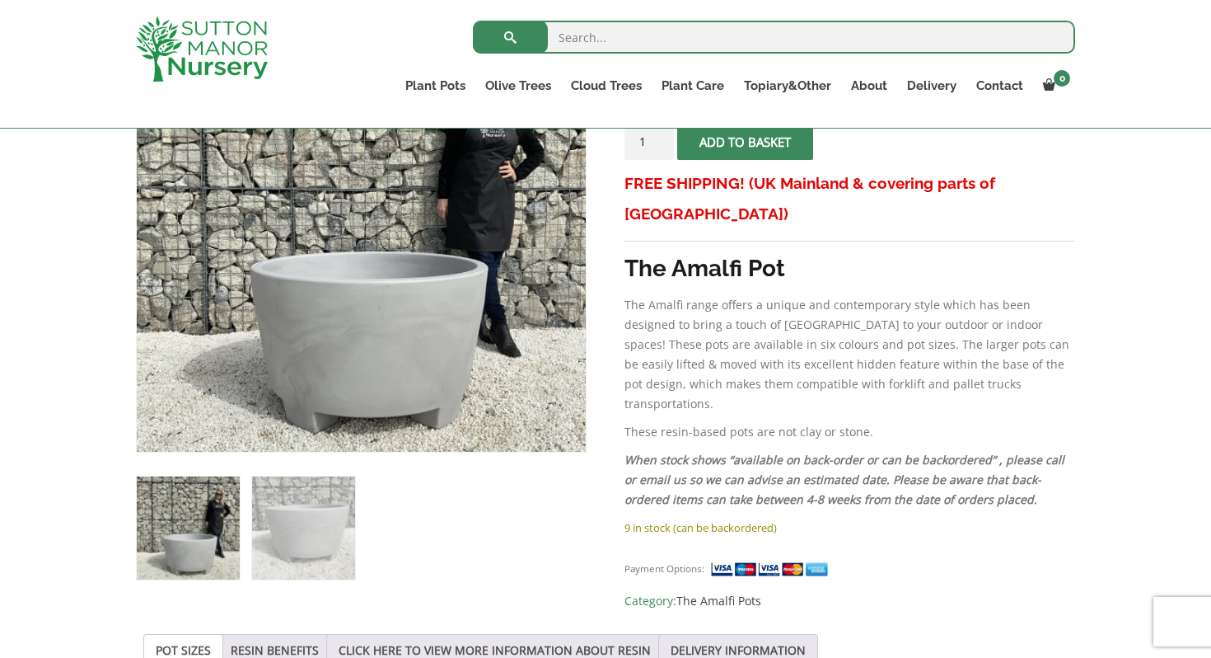
scroll to position [401, 0]
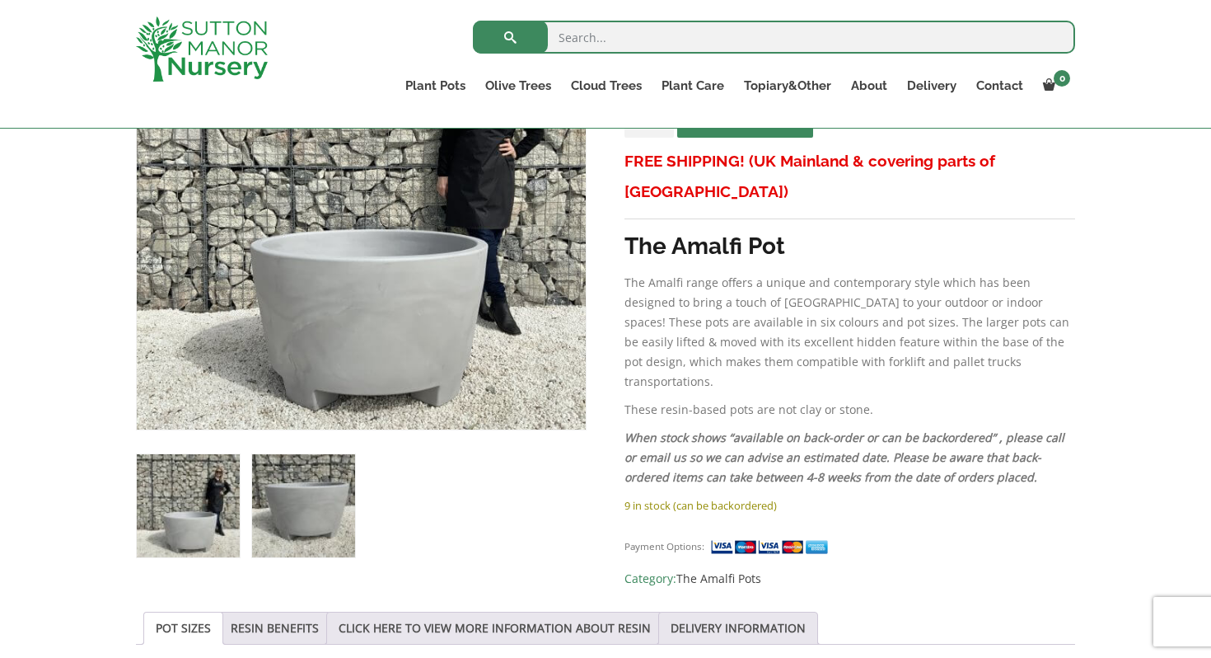
click at [316, 511] on img at bounding box center [303, 505] width 103 height 103
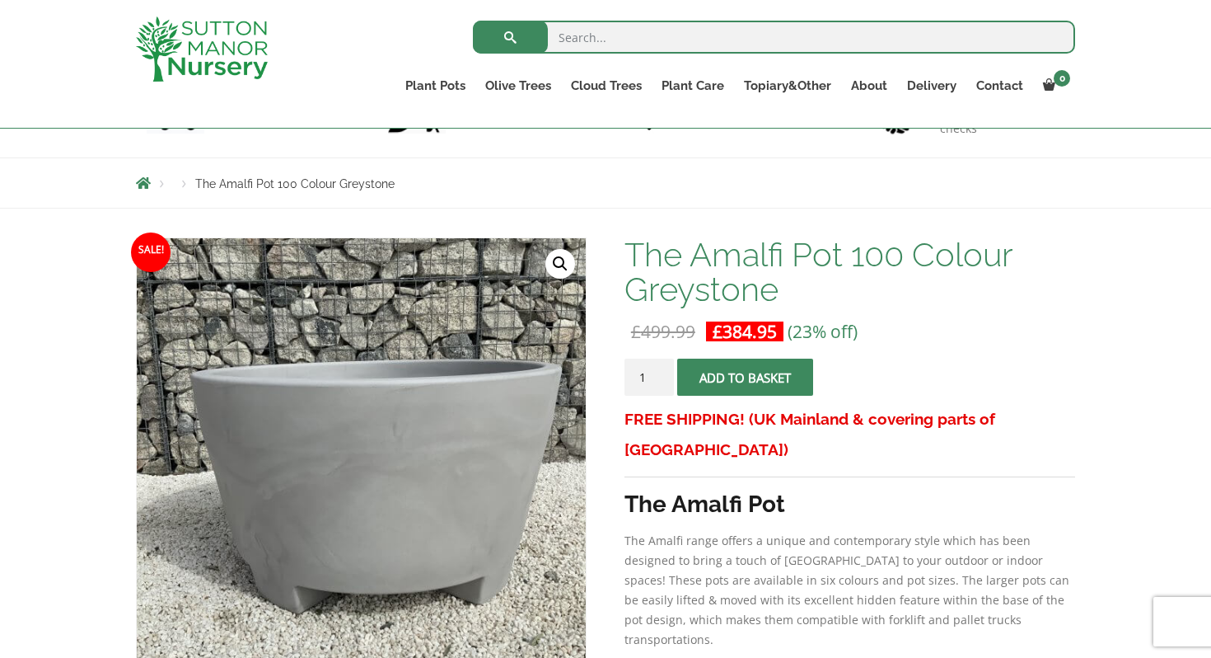
scroll to position [105, 0]
